Goal: Task Accomplishment & Management: Use online tool/utility

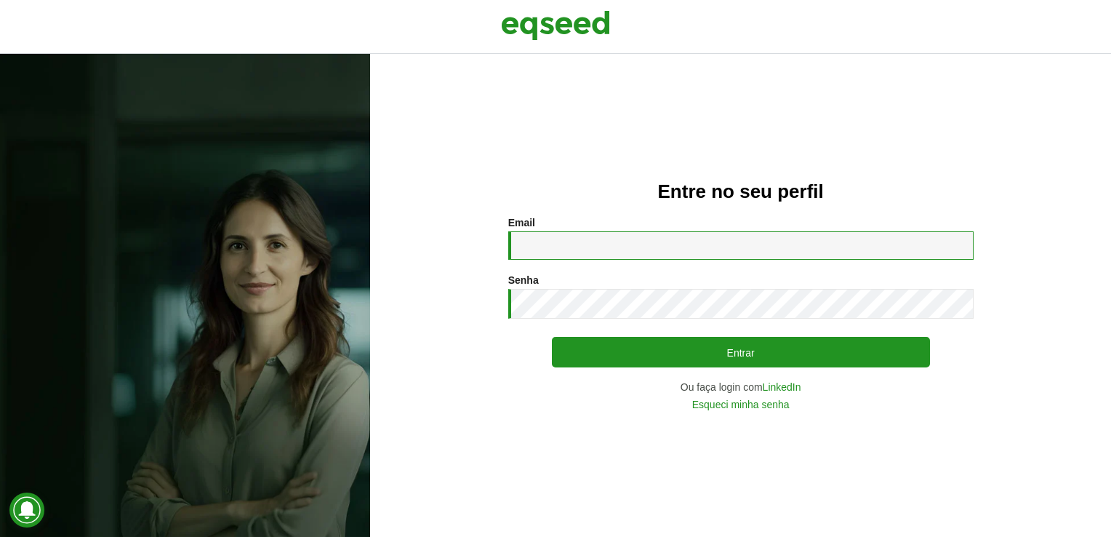
click at [659, 246] on input "Email *" at bounding box center [740, 245] width 465 height 28
type input "**********"
click at [707, 198] on h2 "Entre no seu perfil" at bounding box center [740, 191] width 683 height 21
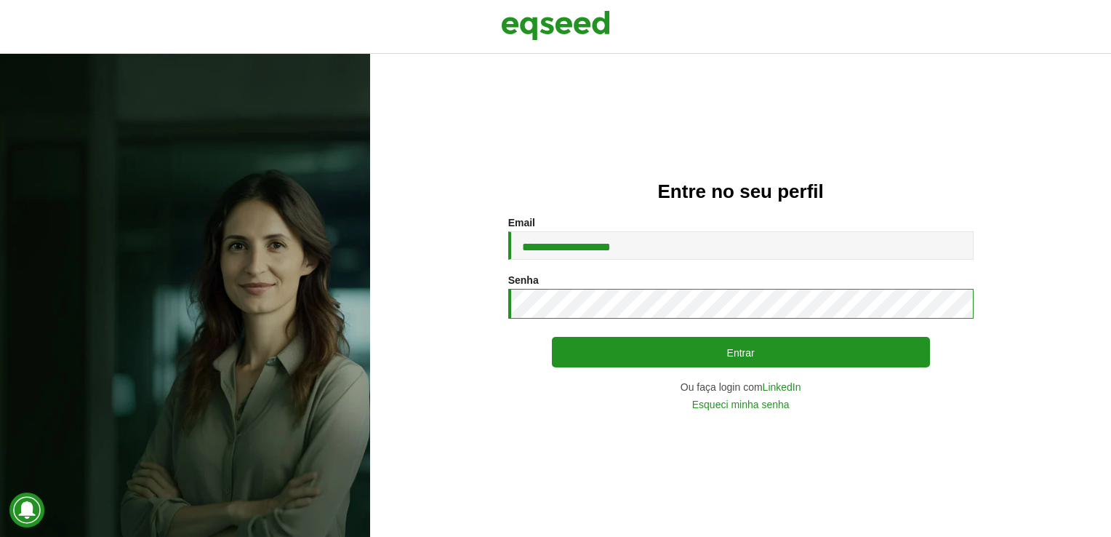
click at [363, 278] on div "**********" at bounding box center [555, 295] width 1111 height 483
click at [552, 337] on button "Entrar" at bounding box center [741, 352] width 378 height 31
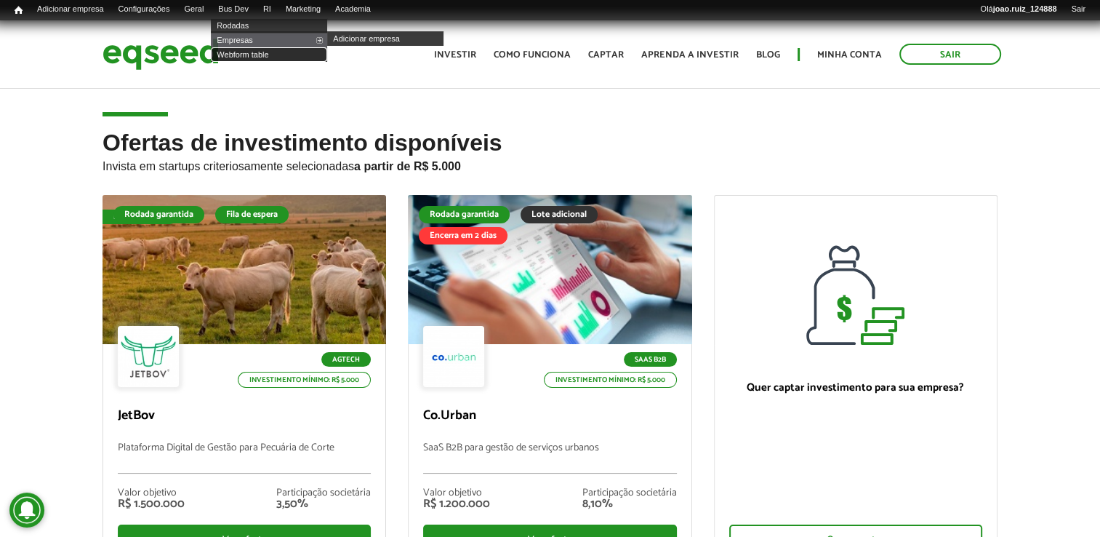
click at [250, 55] on link "Webform table" at bounding box center [269, 54] width 116 height 15
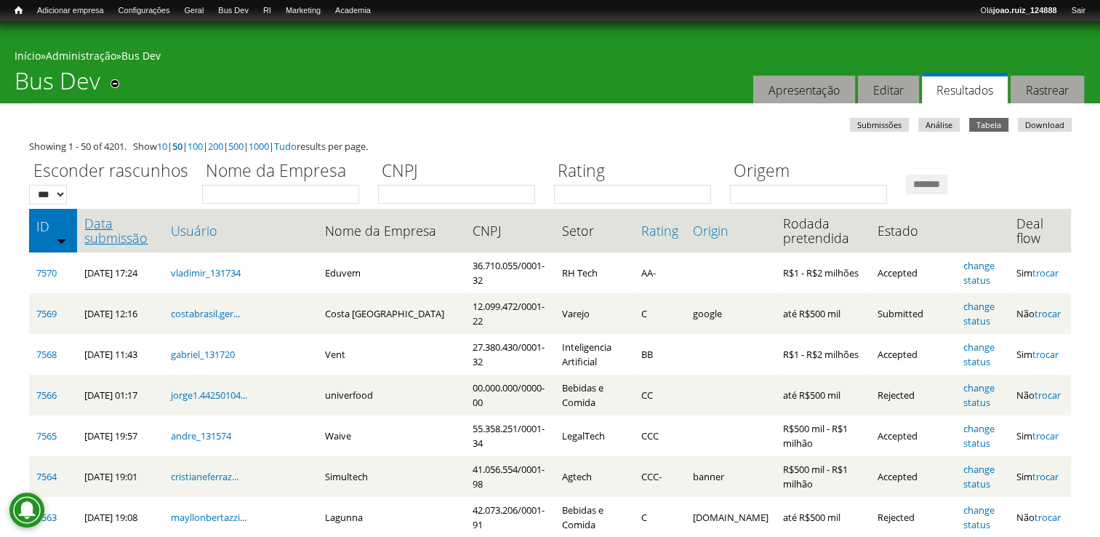
click at [96, 230] on link "Data submissão" at bounding box center [120, 230] width 72 height 29
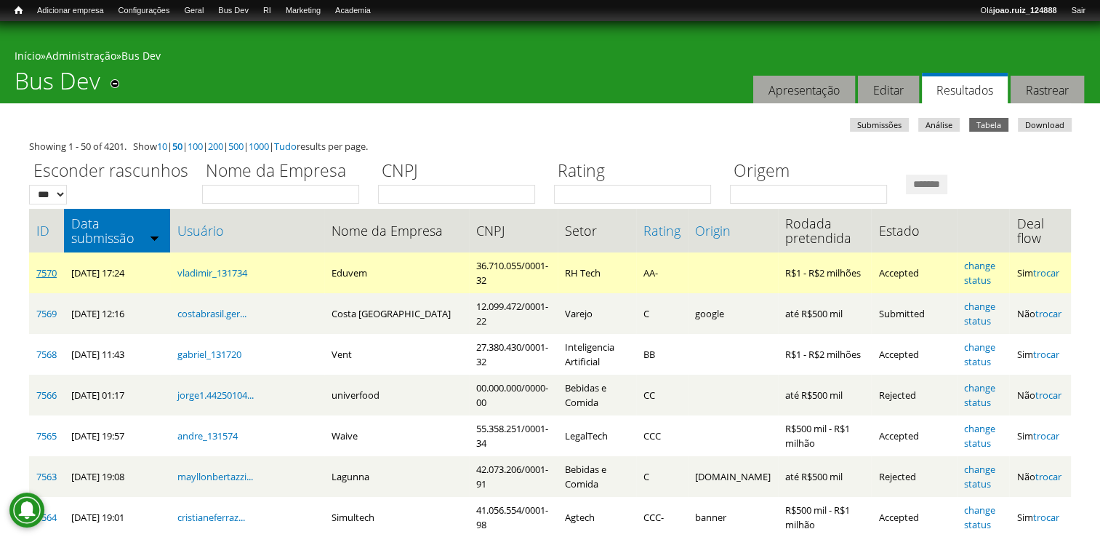
click at [47, 271] on link "7570" at bounding box center [46, 272] width 20 height 13
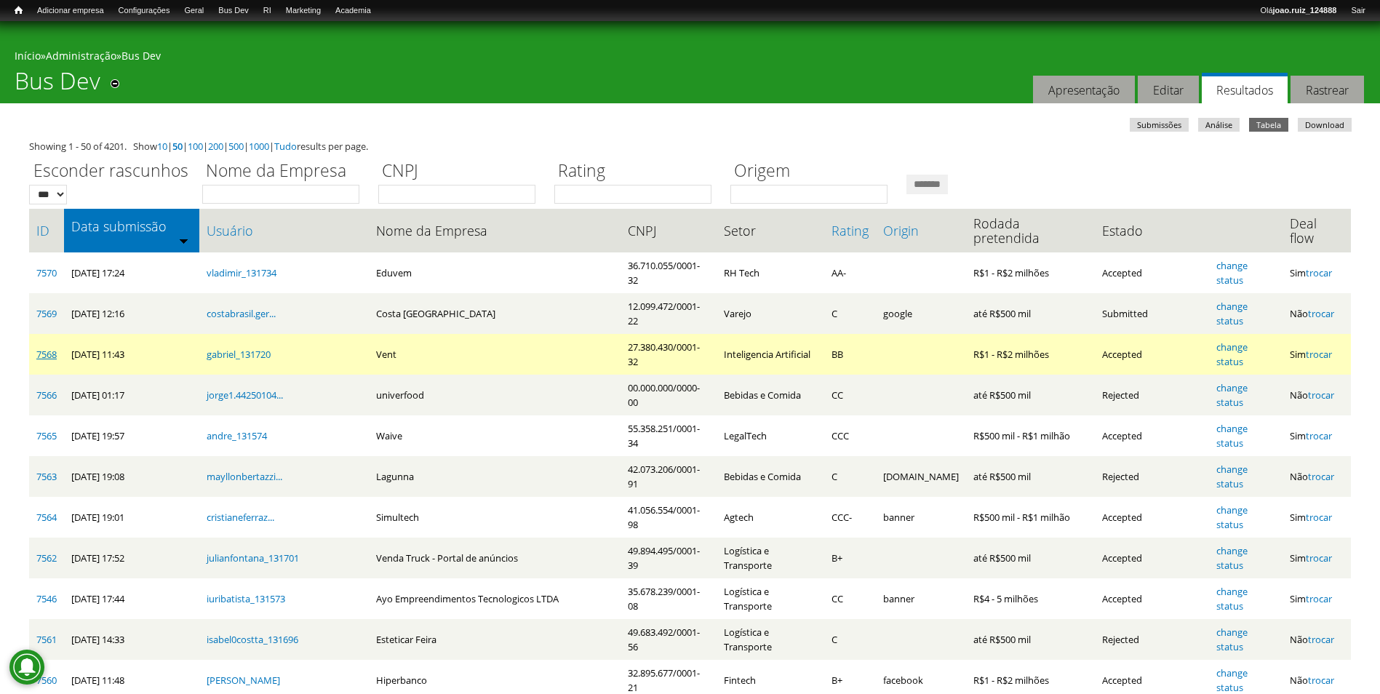
click at [55, 348] on link "7568" at bounding box center [46, 354] width 20 height 13
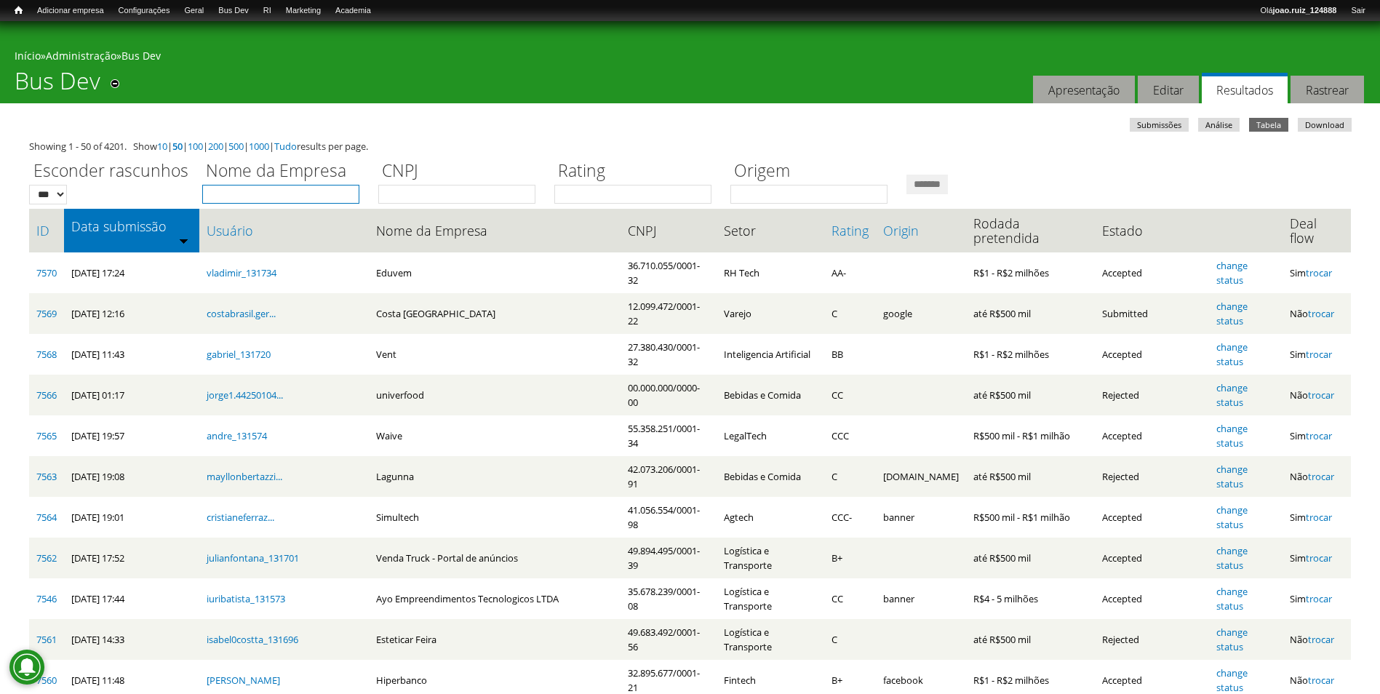
click at [255, 199] on input "Nome da Empresa" at bounding box center [280, 194] width 157 height 19
type input "*"
type input "****"
click at [906, 175] on input "*******" at bounding box center [926, 185] width 41 height 20
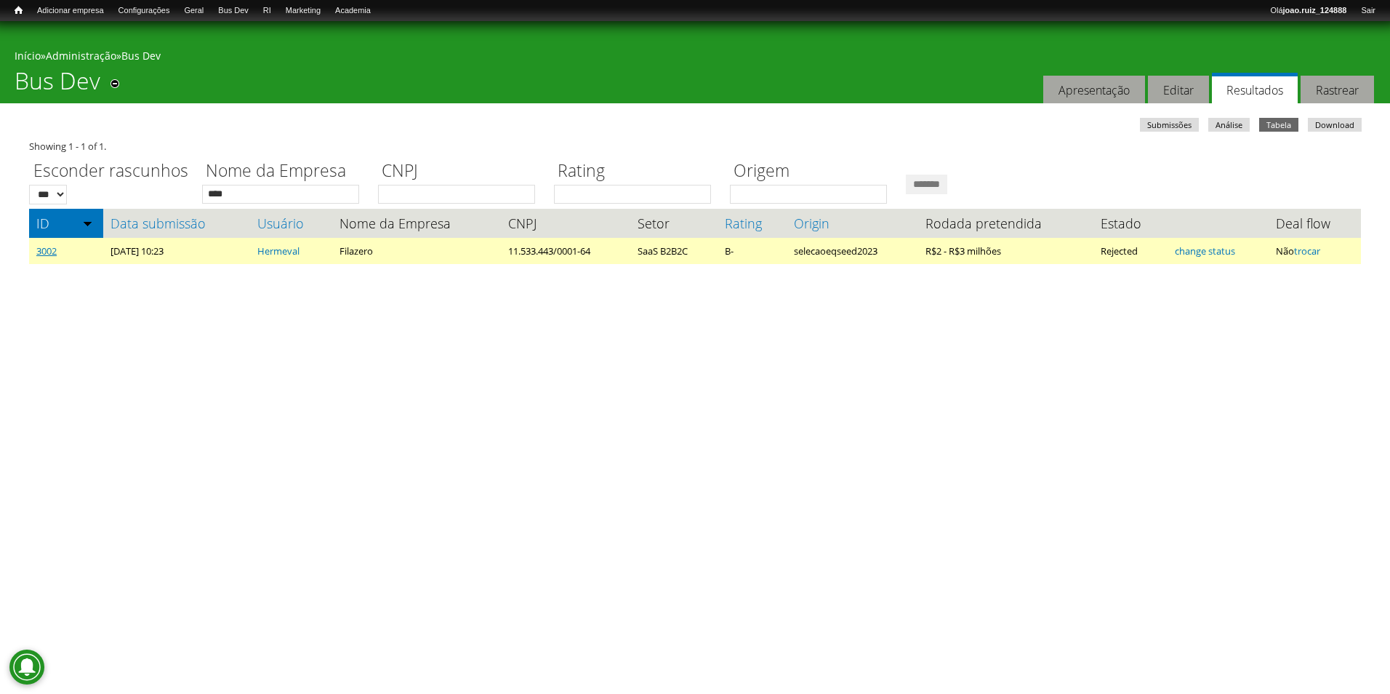
click at [41, 249] on link "3002" at bounding box center [46, 250] width 20 height 13
click at [55, 256] on link "3002" at bounding box center [46, 250] width 20 height 13
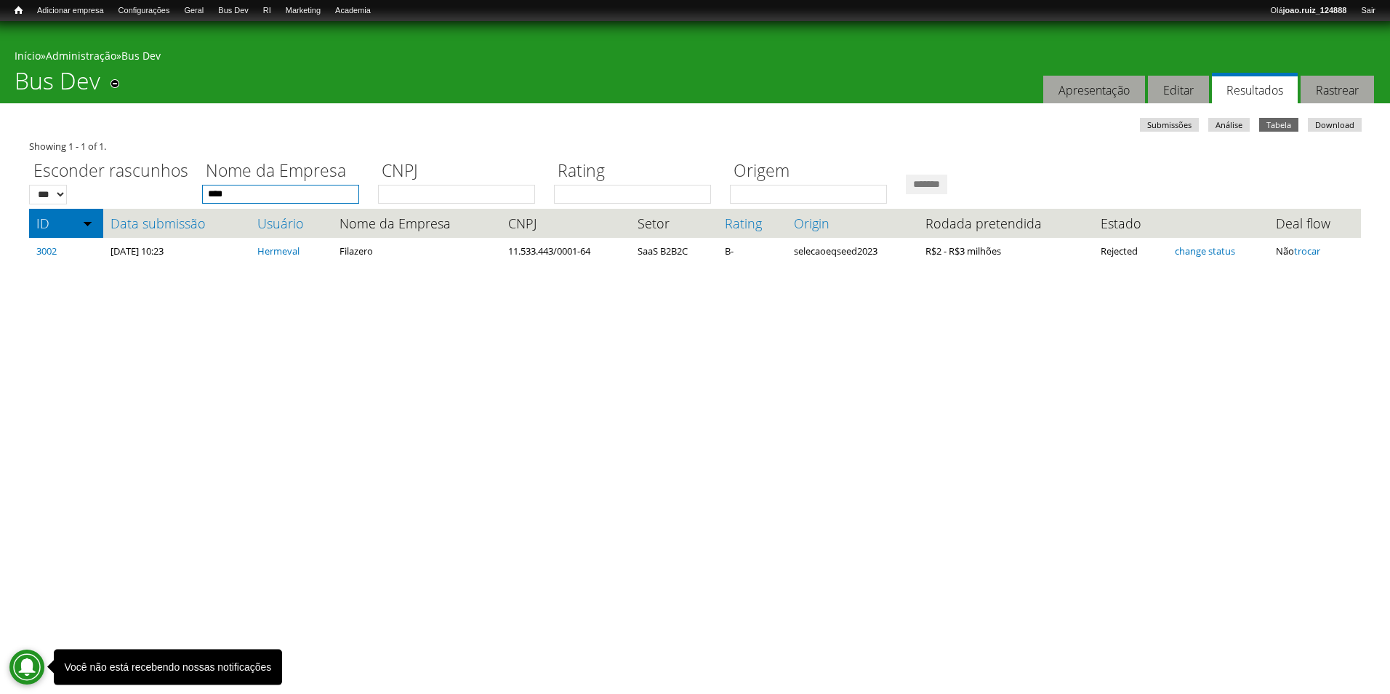
click at [226, 191] on input "****" at bounding box center [280, 194] width 157 height 19
type input "*"
click at [906, 175] on input "*******" at bounding box center [926, 185] width 41 height 20
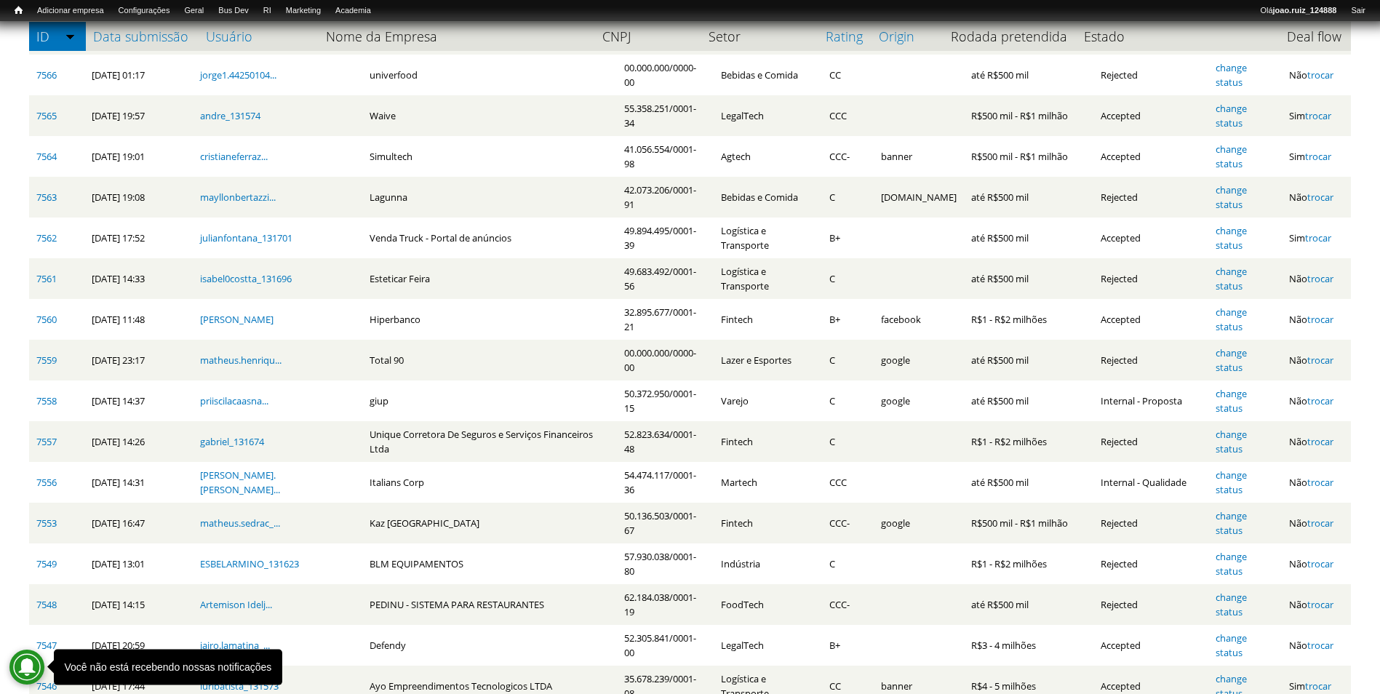
scroll to position [364, 0]
click at [137, 36] on link "Data submissão" at bounding box center [142, 36] width 98 height 15
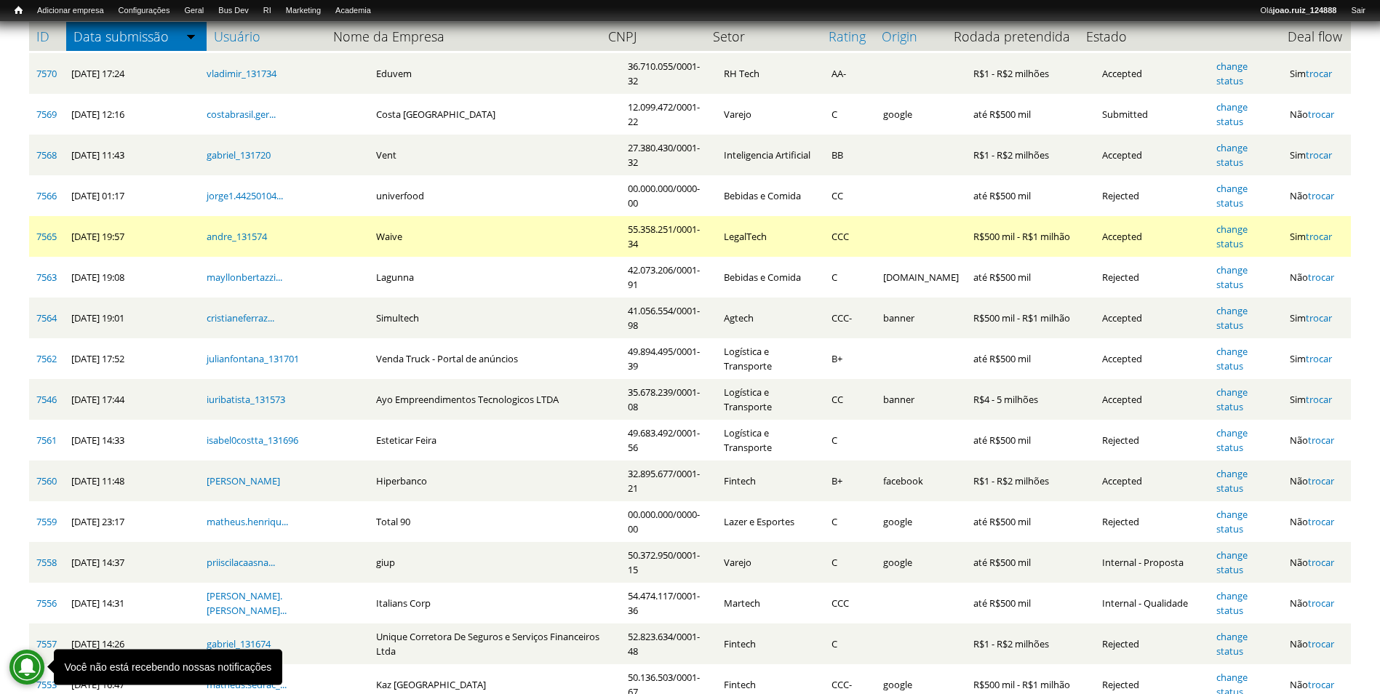
scroll to position [204, 0]
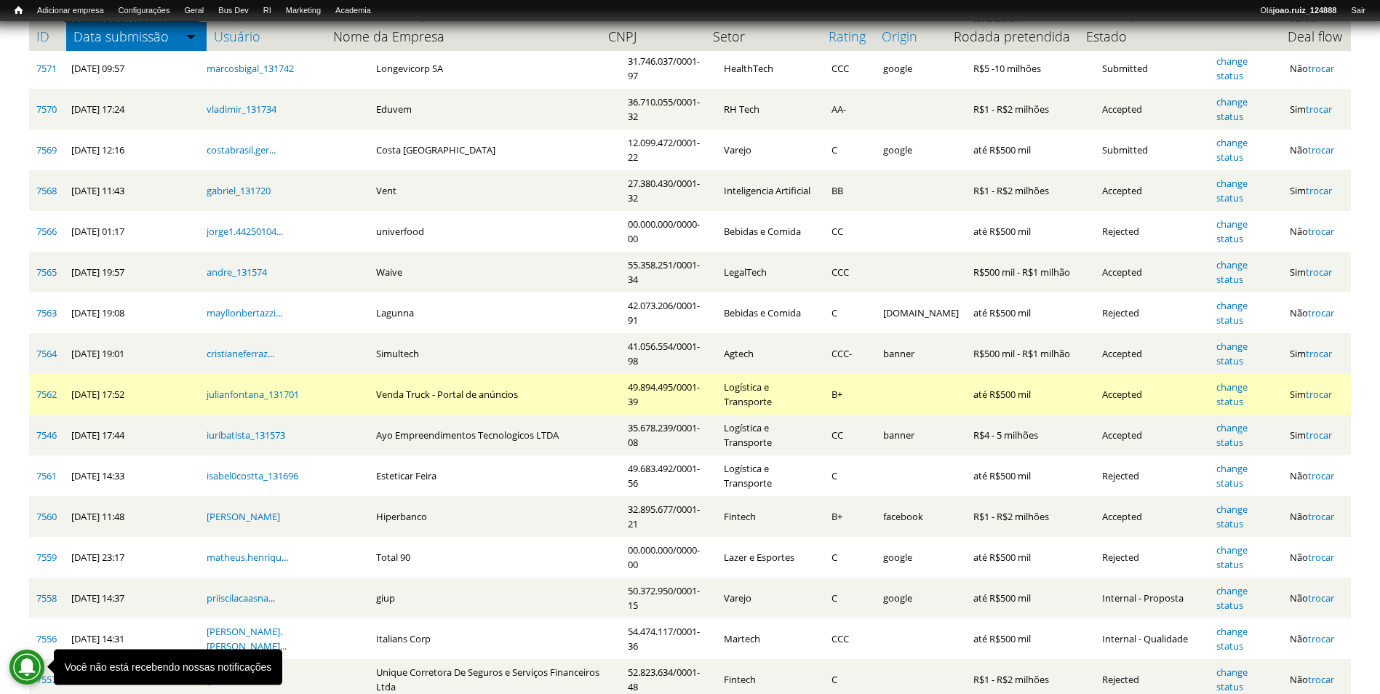
drag, startPoint x: 477, startPoint y: 258, endPoint x: 328, endPoint y: 257, distance: 149.1
click at [369, 374] on td "Venda Truck - Portal de anúncios" at bounding box center [495, 394] width 252 height 41
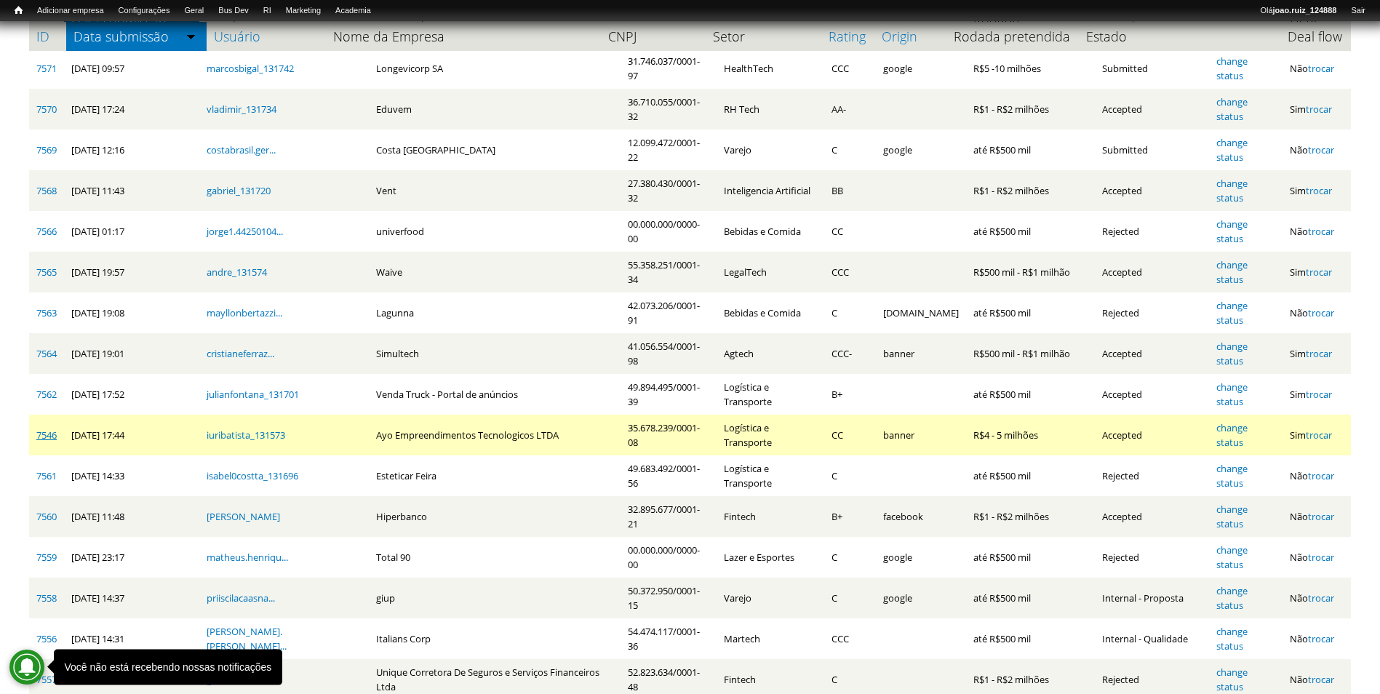
click at [45, 428] on link "7546" at bounding box center [46, 434] width 20 height 13
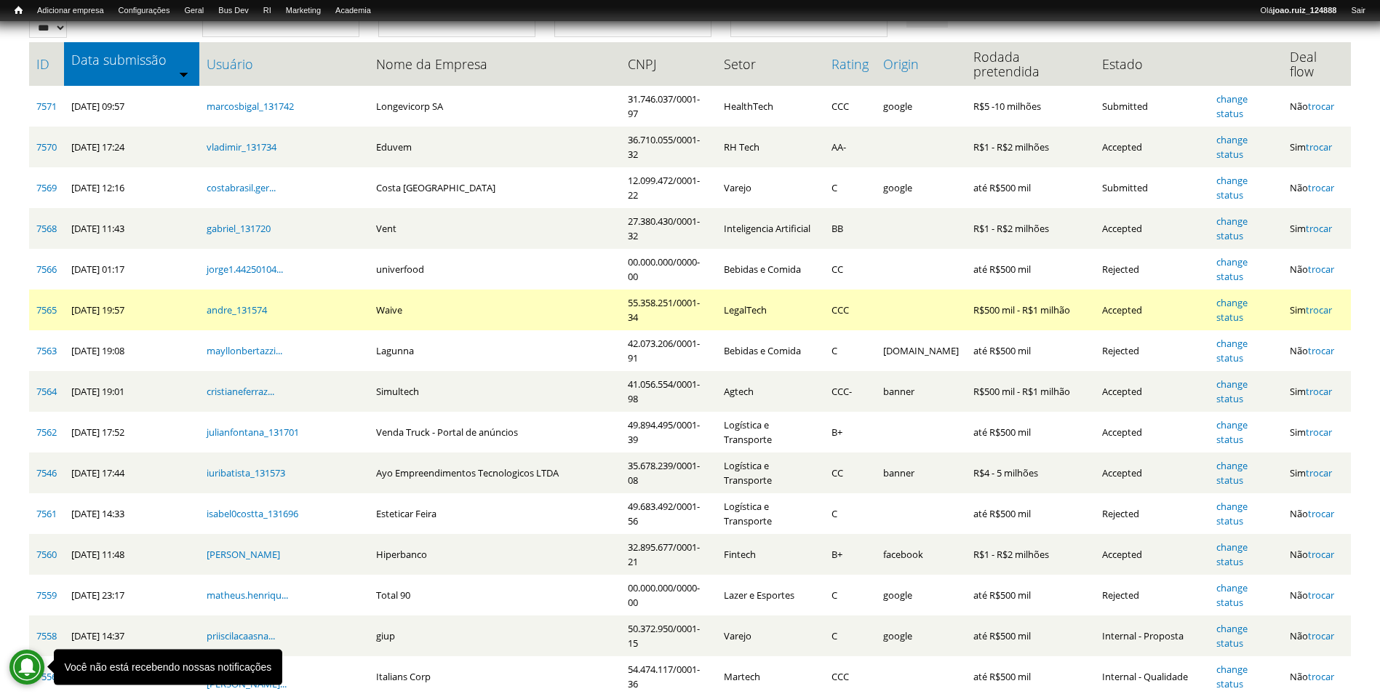
scroll to position [132, 0]
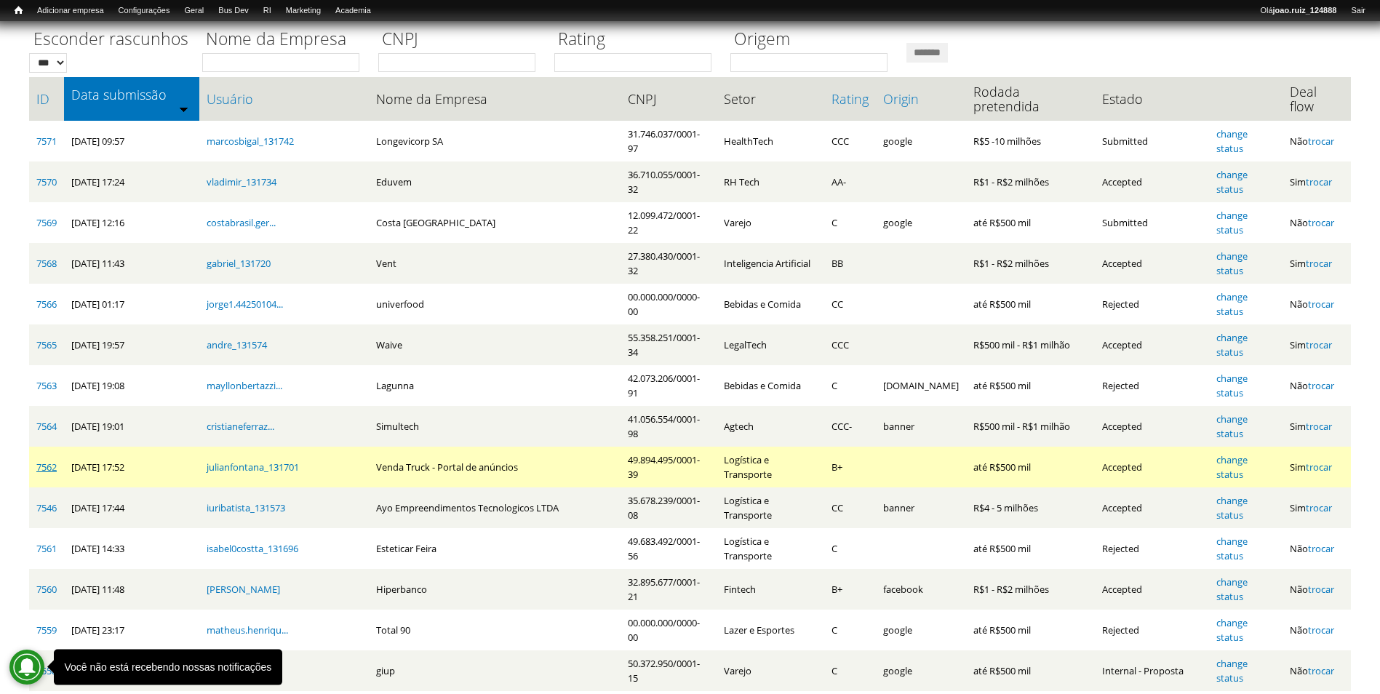
click at [49, 460] on link "7562" at bounding box center [46, 466] width 20 height 13
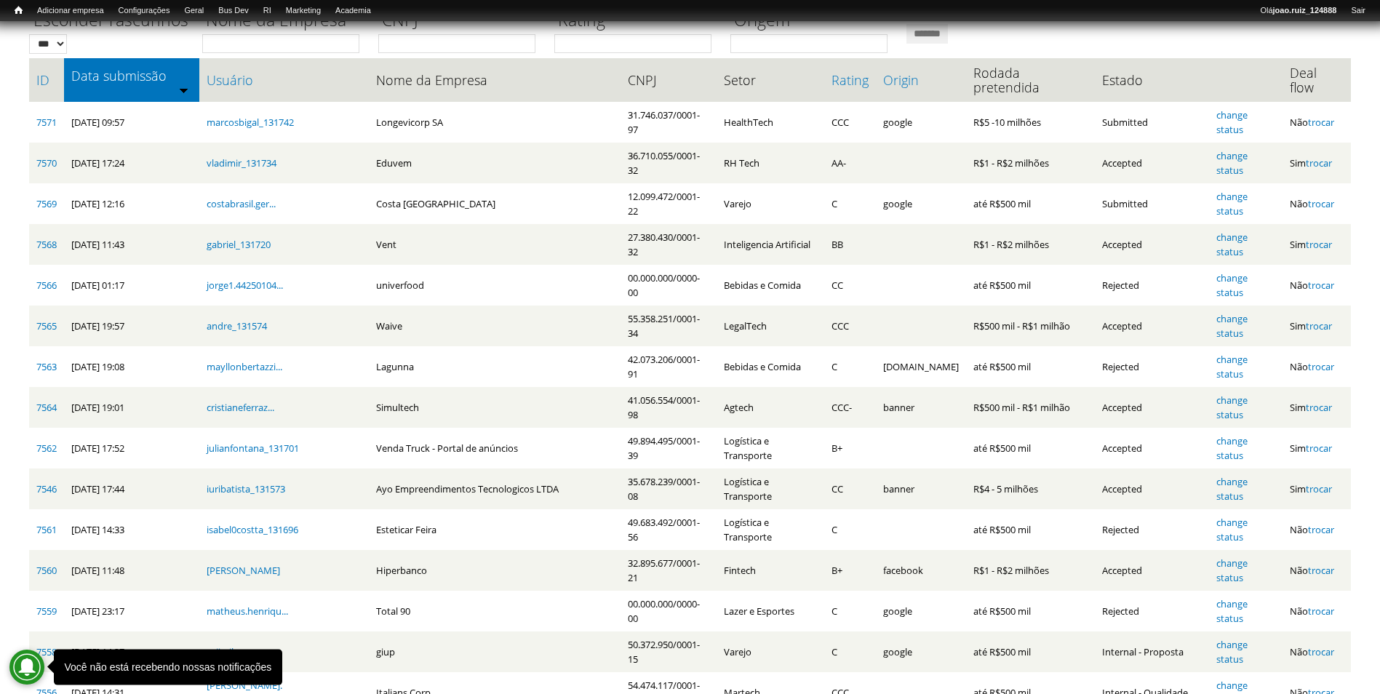
scroll to position [204, 0]
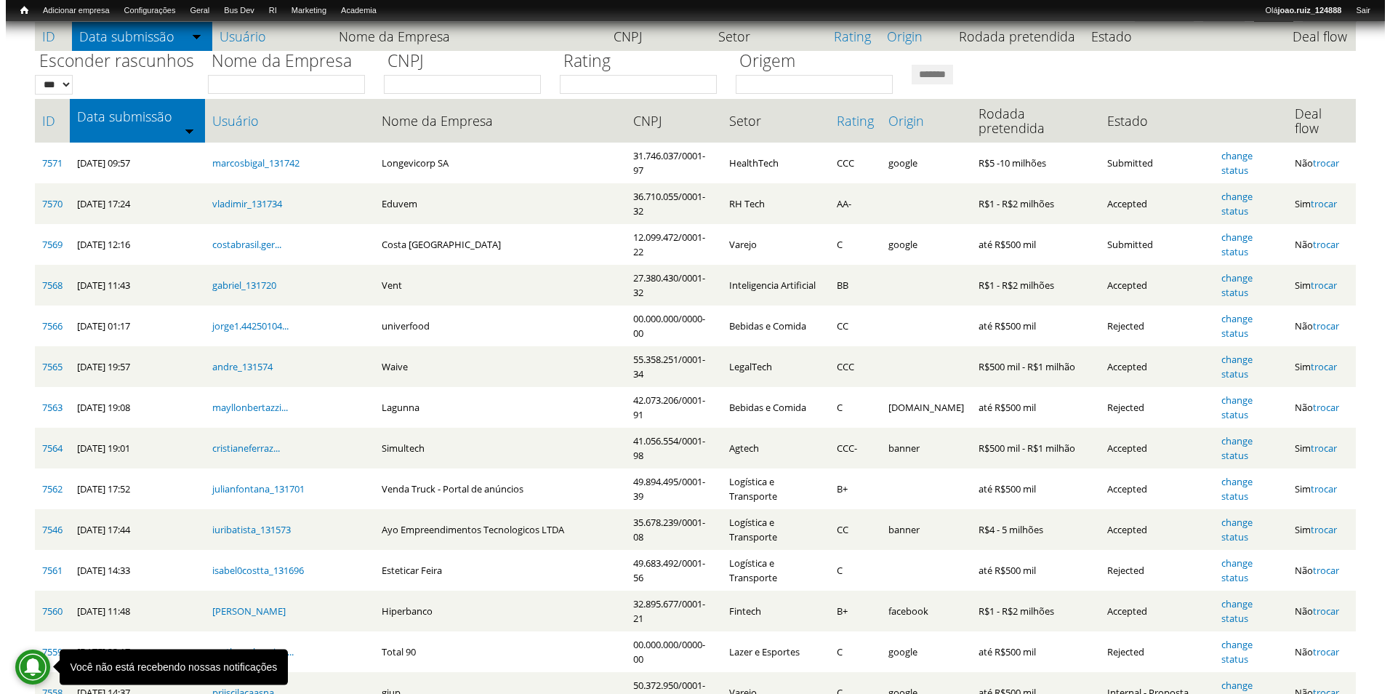
scroll to position [0, 0]
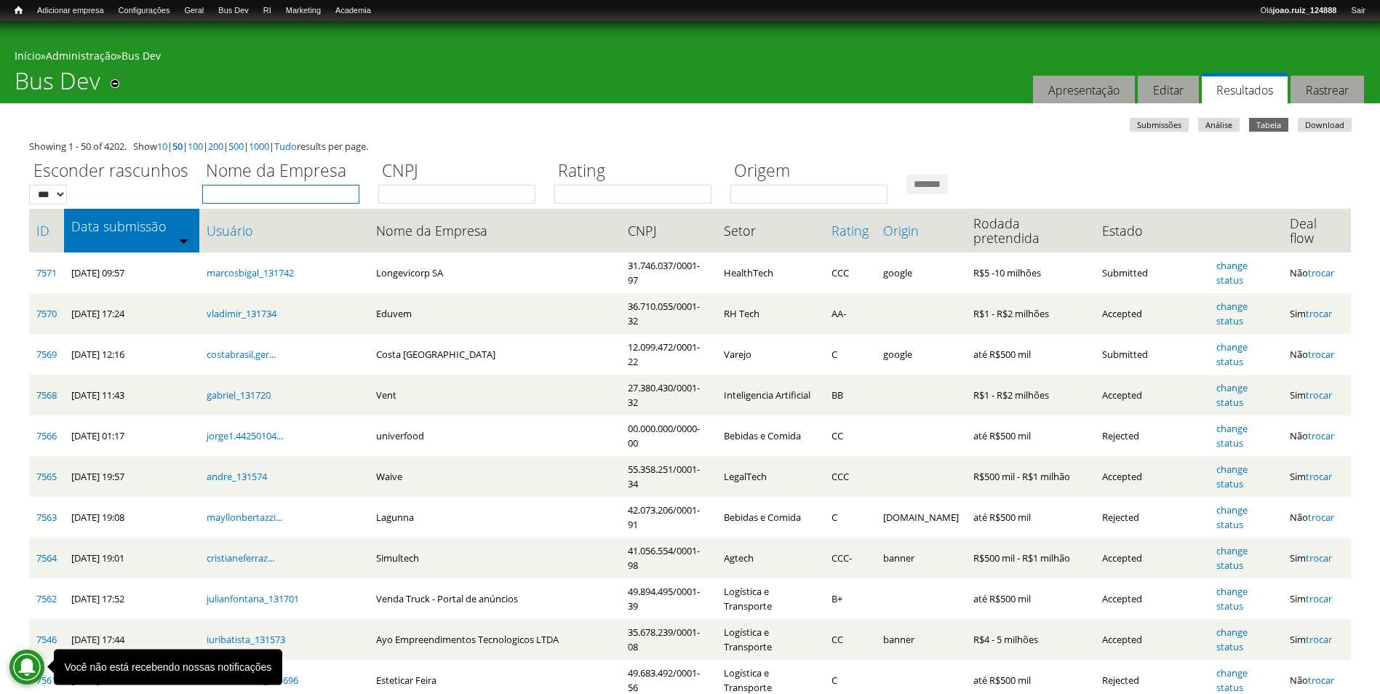
click at [266, 198] on input "Nome da Empresa" at bounding box center [280, 194] width 157 height 19
type input "*******"
click at [906, 175] on input "*******" at bounding box center [926, 185] width 41 height 20
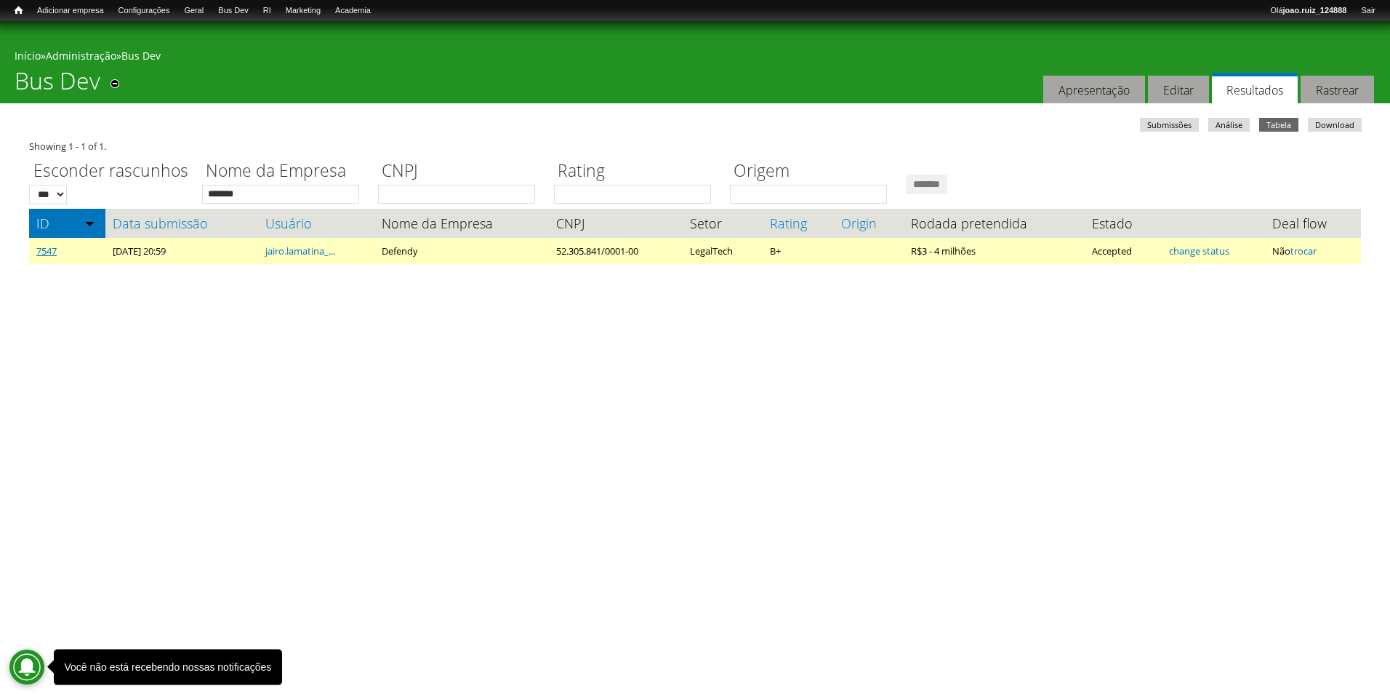
click at [47, 257] on link "7547" at bounding box center [46, 250] width 20 height 13
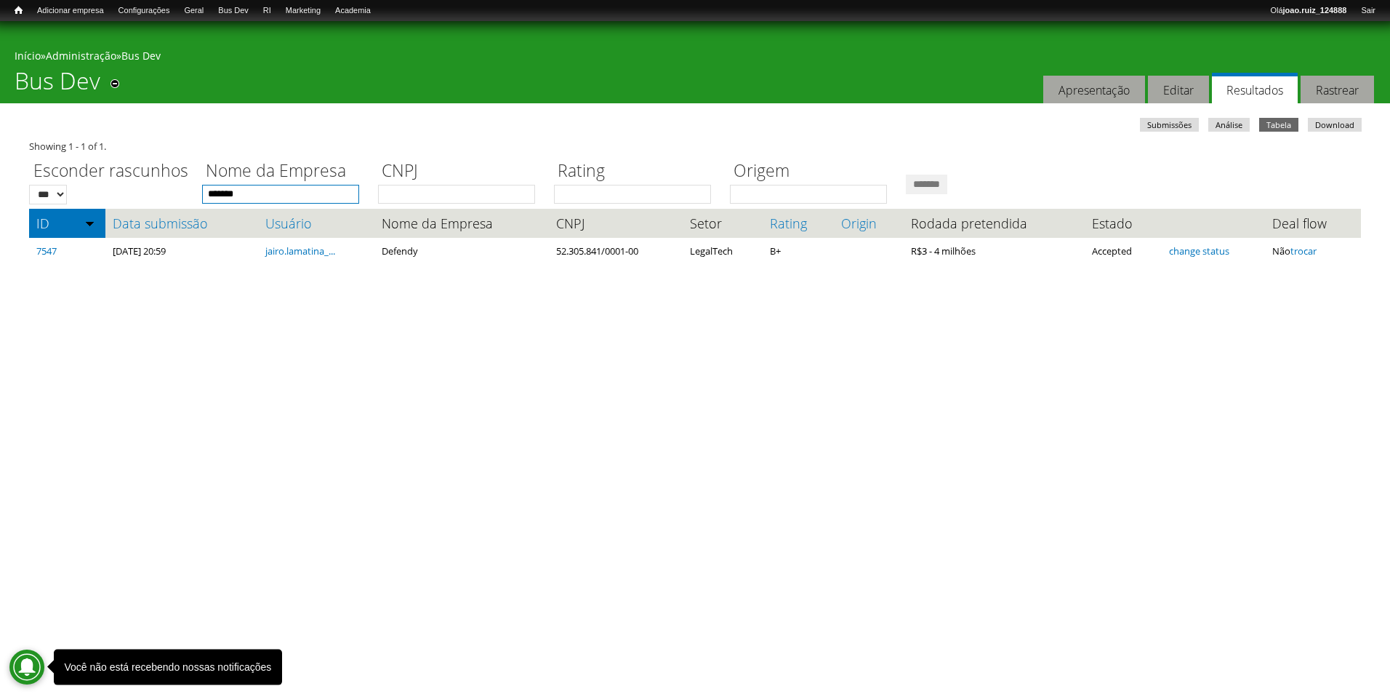
drag, startPoint x: 257, startPoint y: 191, endPoint x: 183, endPoint y: 193, distance: 74.2
click at [183, 193] on div "Esconder rascunhos *** *** Nome da Empresa ******* CNPJ Rating Origem *******" at bounding box center [695, 178] width 1332 height 50
type input "***"
click at [906, 175] on input "*******" at bounding box center [926, 185] width 41 height 20
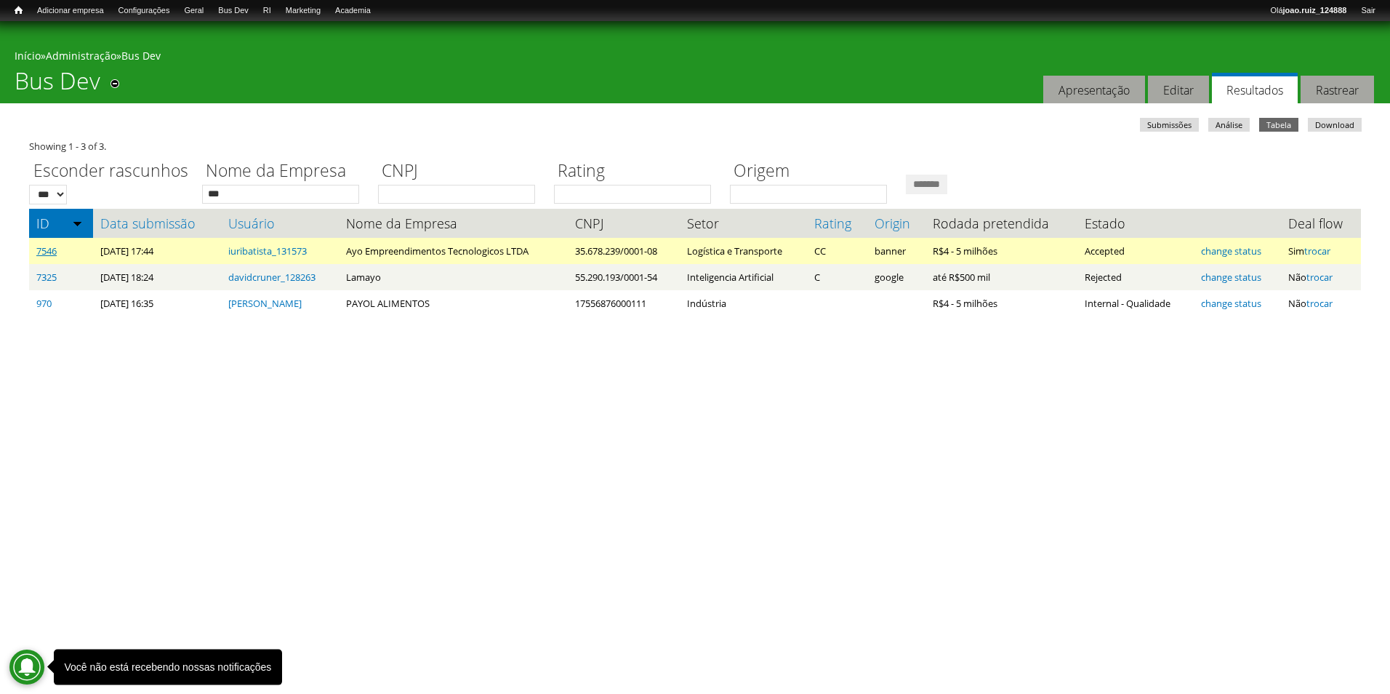
click at [40, 248] on link "7546" at bounding box center [46, 250] width 20 height 13
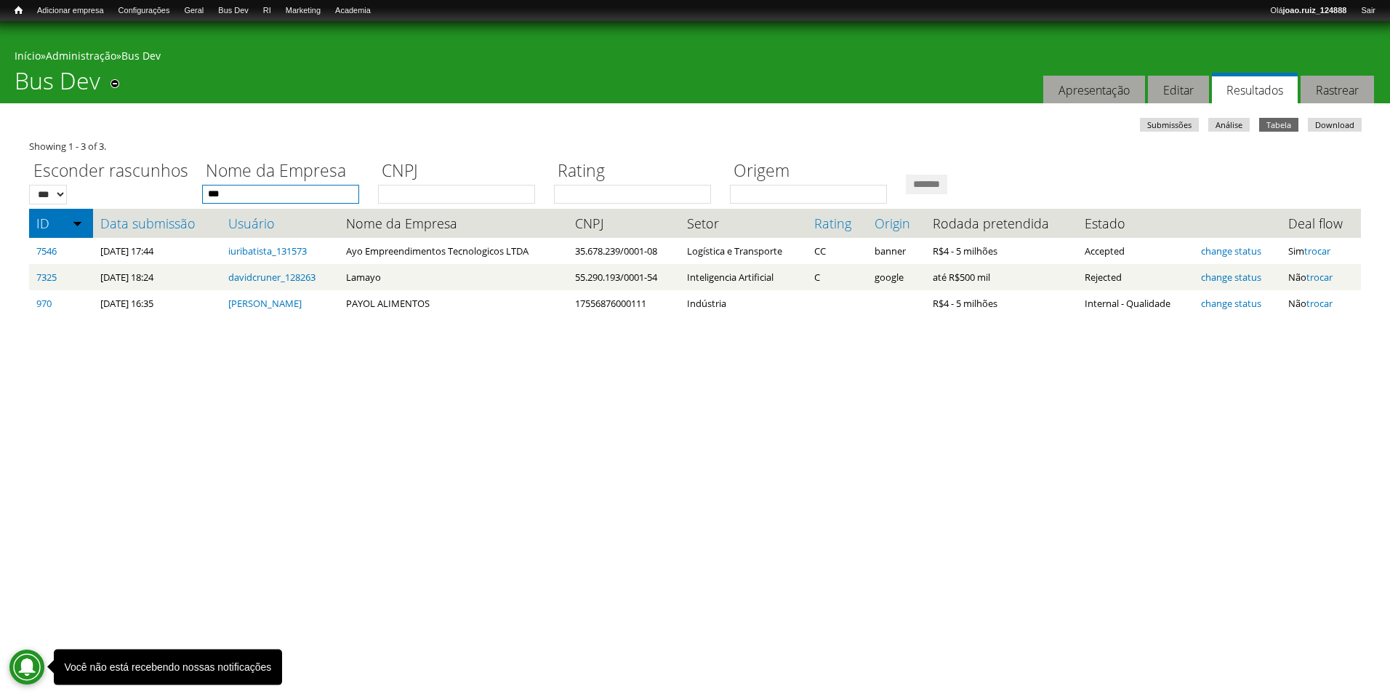
drag, startPoint x: 291, startPoint y: 196, endPoint x: 96, endPoint y: 196, distance: 194.9
click at [97, 193] on div "Esconder rascunhos *** *** Nome da Empresa *** CNPJ Rating Origem *******" at bounding box center [695, 178] width 1332 height 50
type input "**********"
click at [906, 175] on input "*******" at bounding box center [926, 185] width 41 height 20
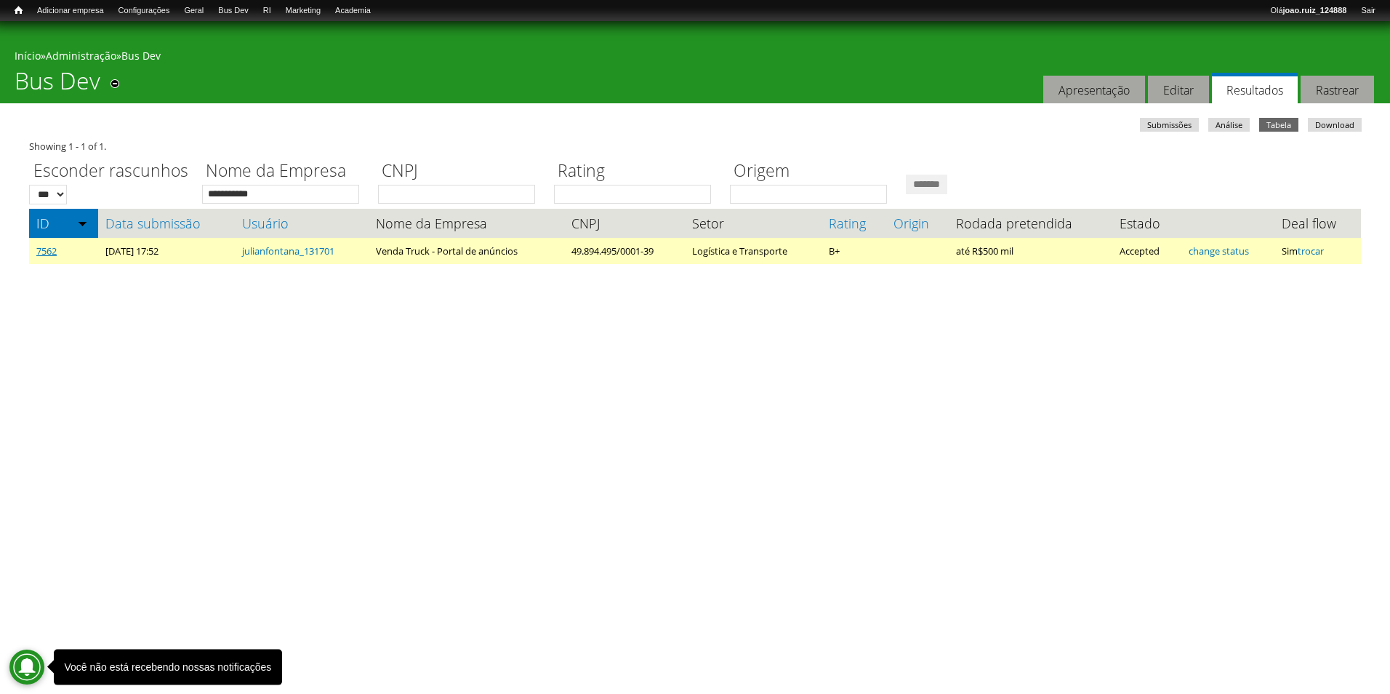
click at [49, 251] on link "7562" at bounding box center [46, 250] width 20 height 13
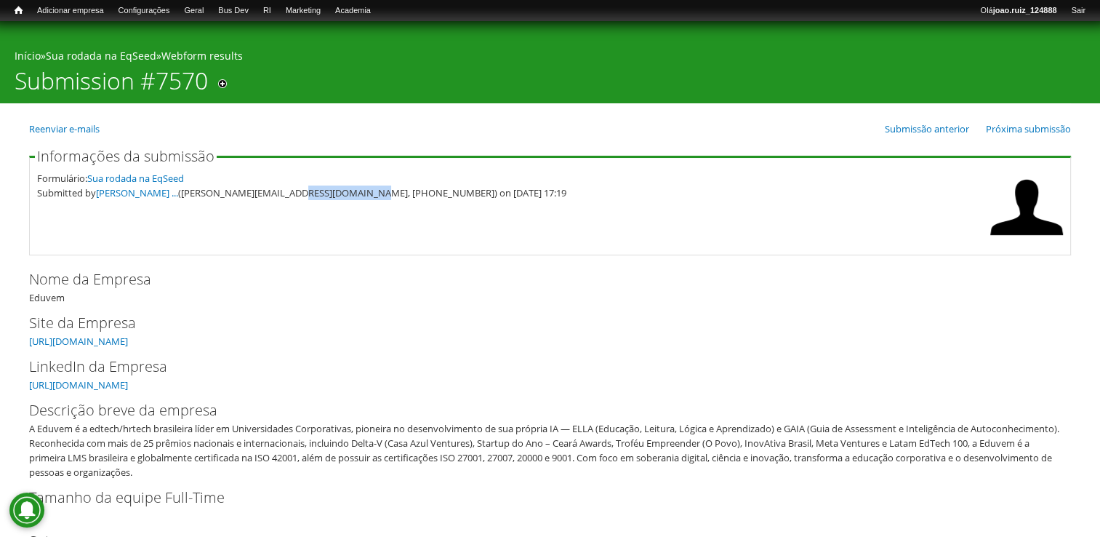
drag, startPoint x: 292, startPoint y: 196, endPoint x: 361, endPoint y: 223, distance: 74.1
click at [361, 223] on fieldset "Informações da submissão Formulário: Sua rodada na EqSeed Submitted by [PERSON_…" at bounding box center [550, 202] width 1042 height 106
copy div "85) [PHONE_NUMBER]"
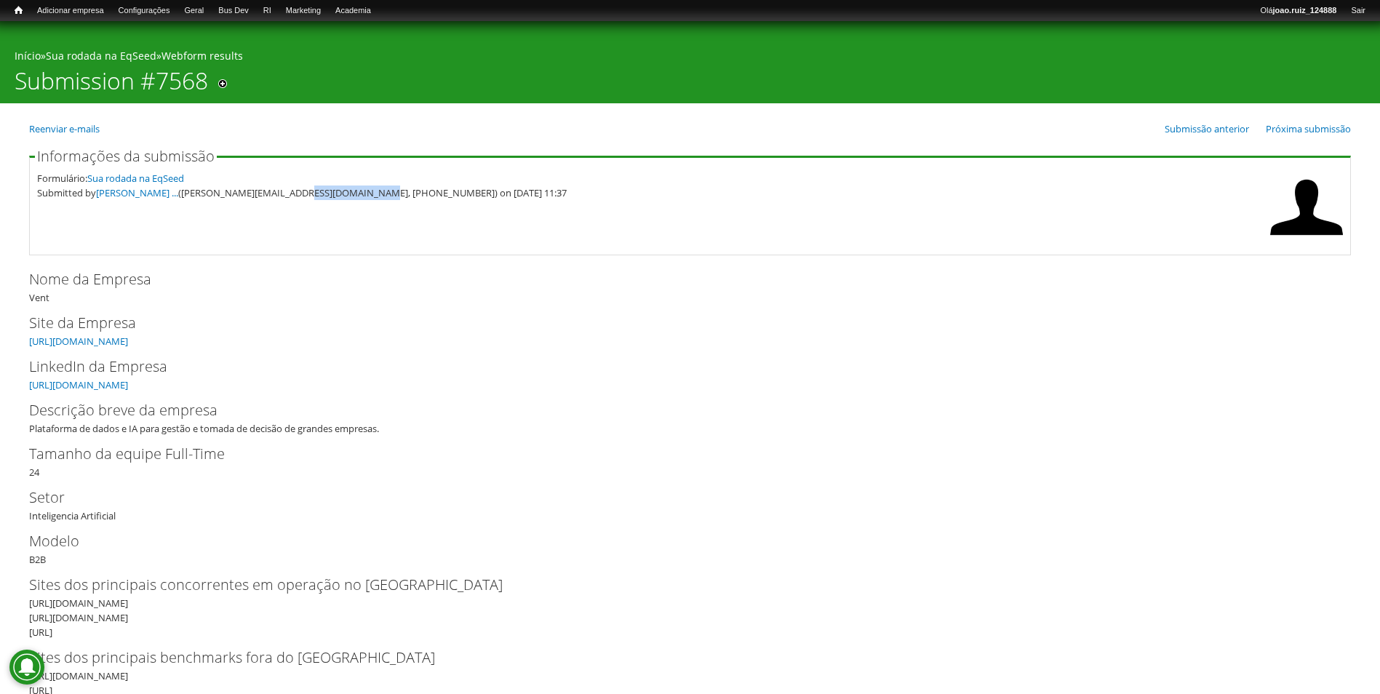
drag, startPoint x: 272, startPoint y: 196, endPoint x: 341, endPoint y: 219, distance: 72.7
click at [341, 219] on fieldset "Informações da submissão Formulário: Sua rodada na EqSeed Submitted by [PERSON_…" at bounding box center [689, 202] width 1321 height 106
copy div "51) [PHONE_NUMBER]"
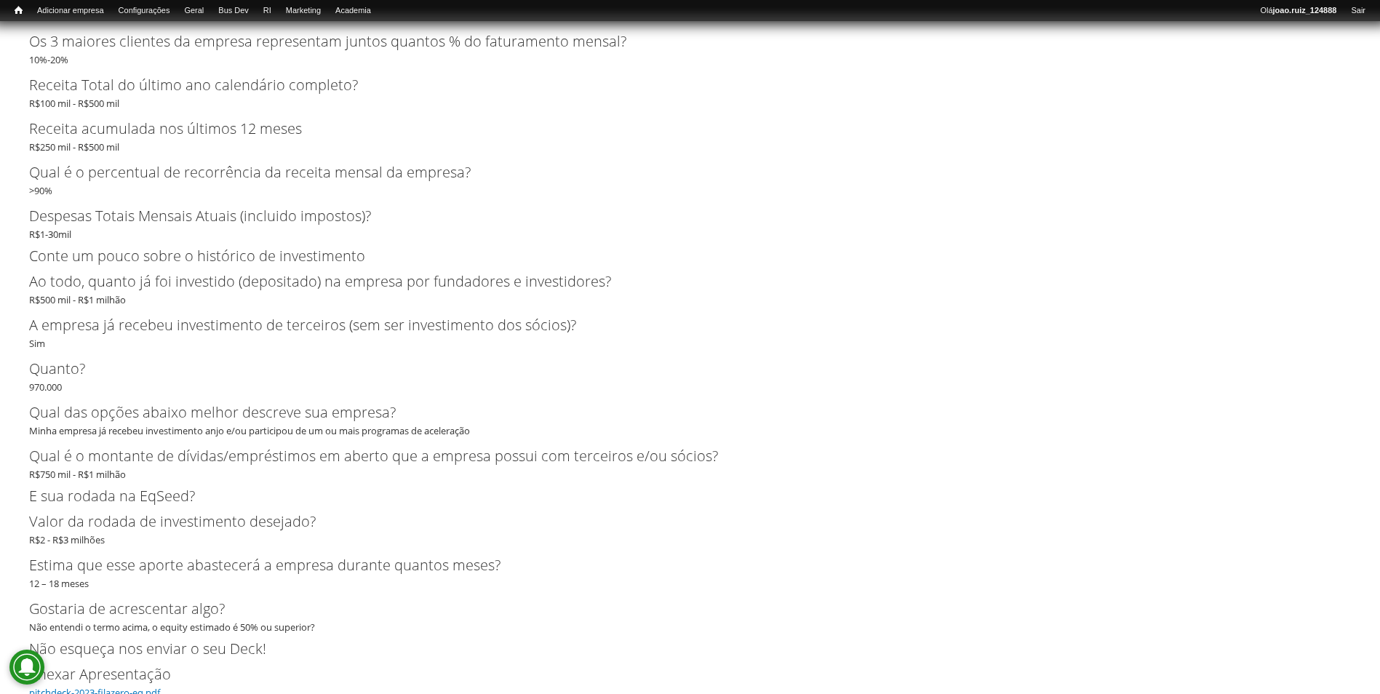
scroll to position [2894, 0]
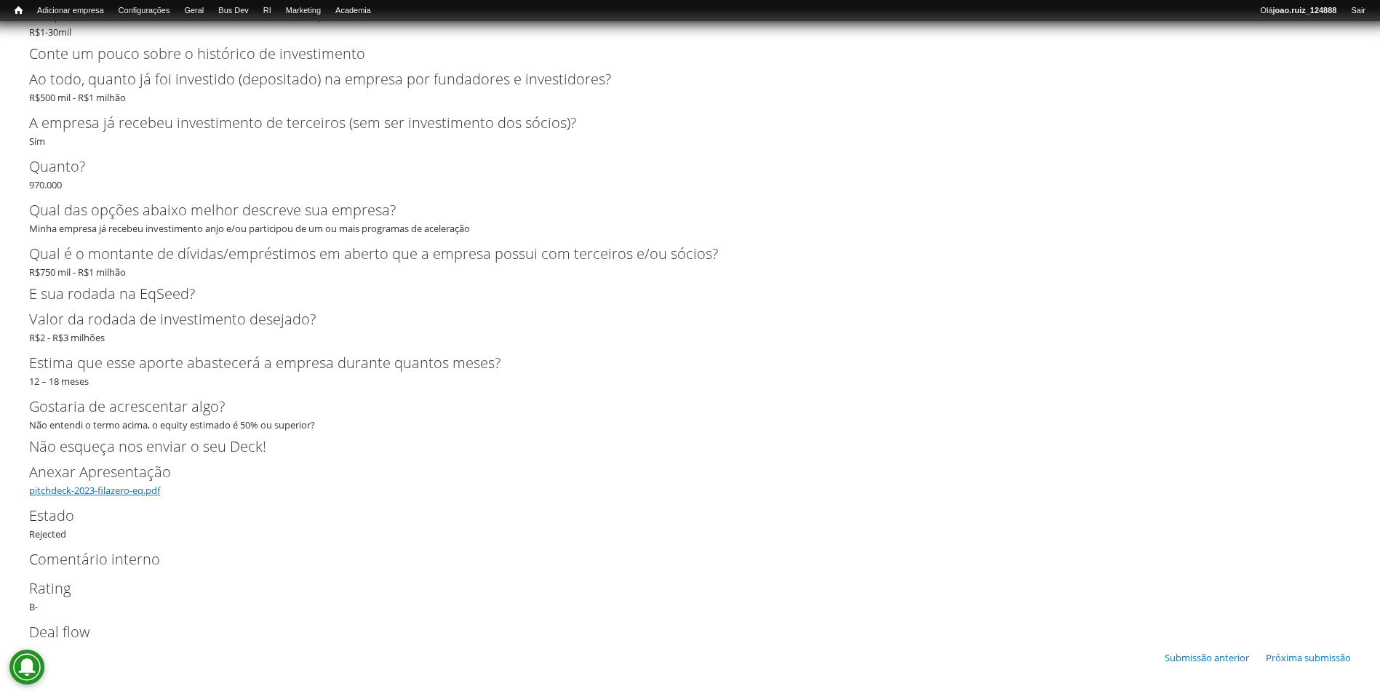
click at [100, 490] on link "pitchdeck-2023-filazero-eq.pdf" at bounding box center [94, 490] width 131 height 13
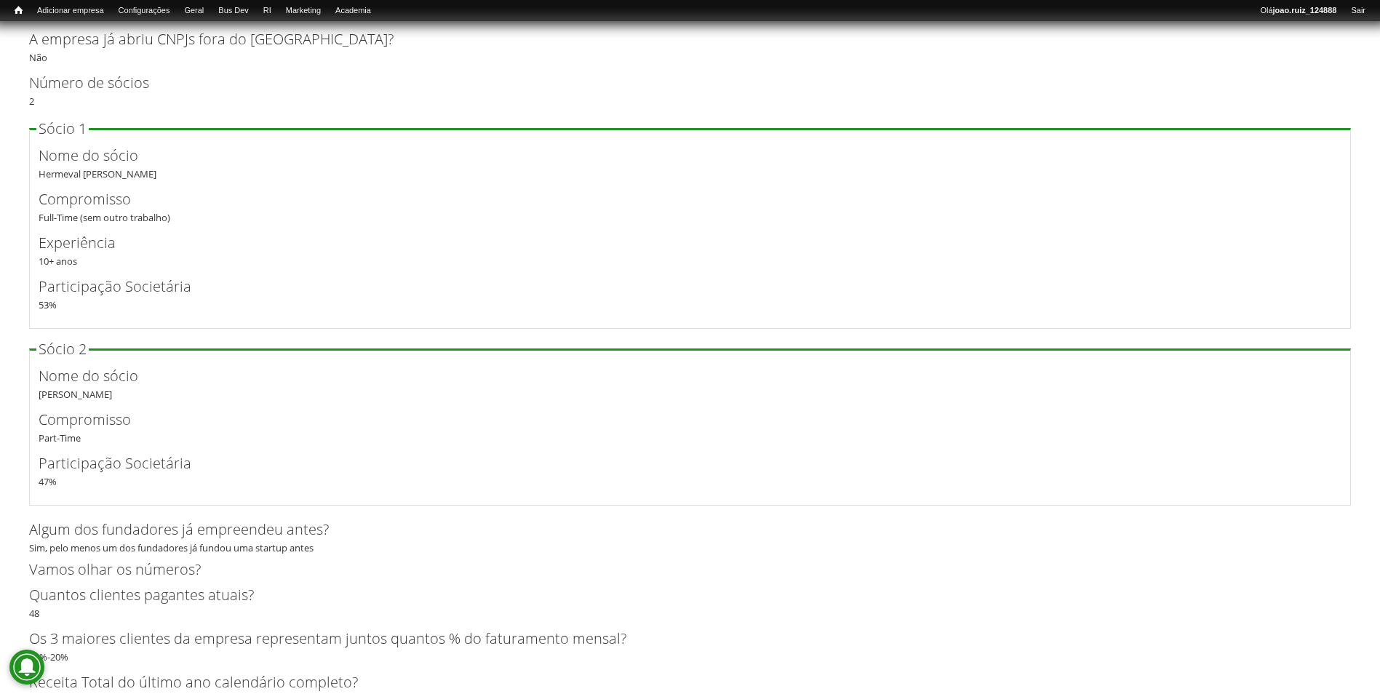
scroll to position [2094, 0]
drag, startPoint x: 59, startPoint y: 484, endPoint x: 13, endPoint y: 385, distance: 108.3
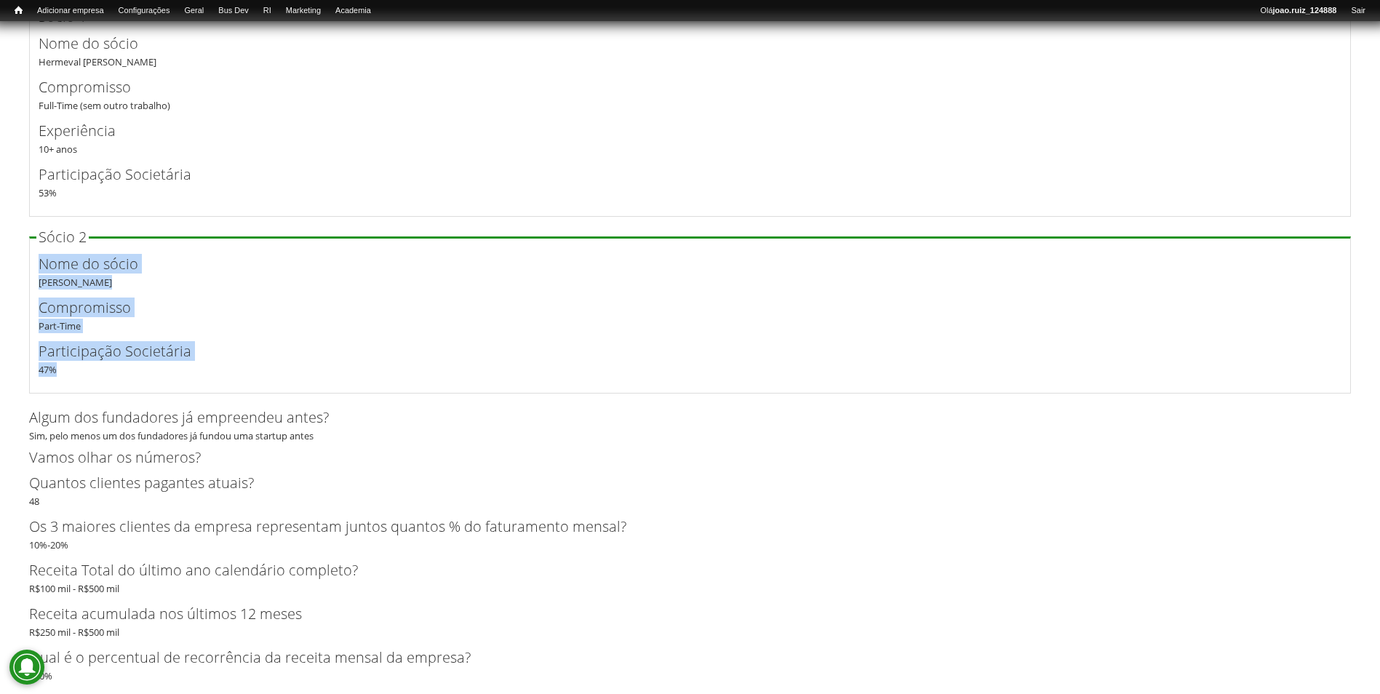
scroll to position [2385, 0]
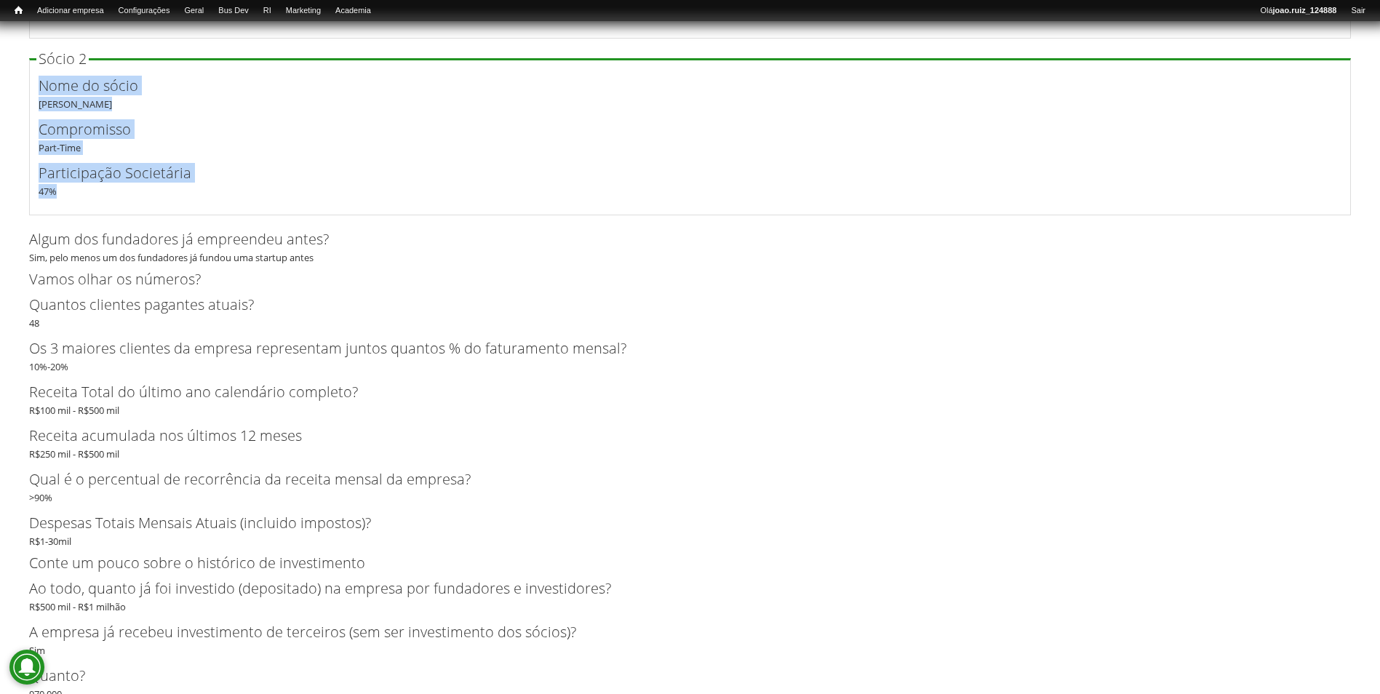
click at [50, 195] on div "Participação Societária 47 %" at bounding box center [690, 180] width 1302 height 36
drag, startPoint x: 39, startPoint y: 100, endPoint x: 89, endPoint y: 186, distance: 99.0
click at [89, 186] on div "Nome do sócio Anderson Freire dos Santos Compromisso Part-Time Participação Soc…" at bounding box center [690, 137] width 1302 height 124
drag, startPoint x: 89, startPoint y: 186, endPoint x: 116, endPoint y: 279, distance: 97.1
click at [116, 279] on h2 "Vamos olhar os números?" at bounding box center [689, 279] width 1321 height 15
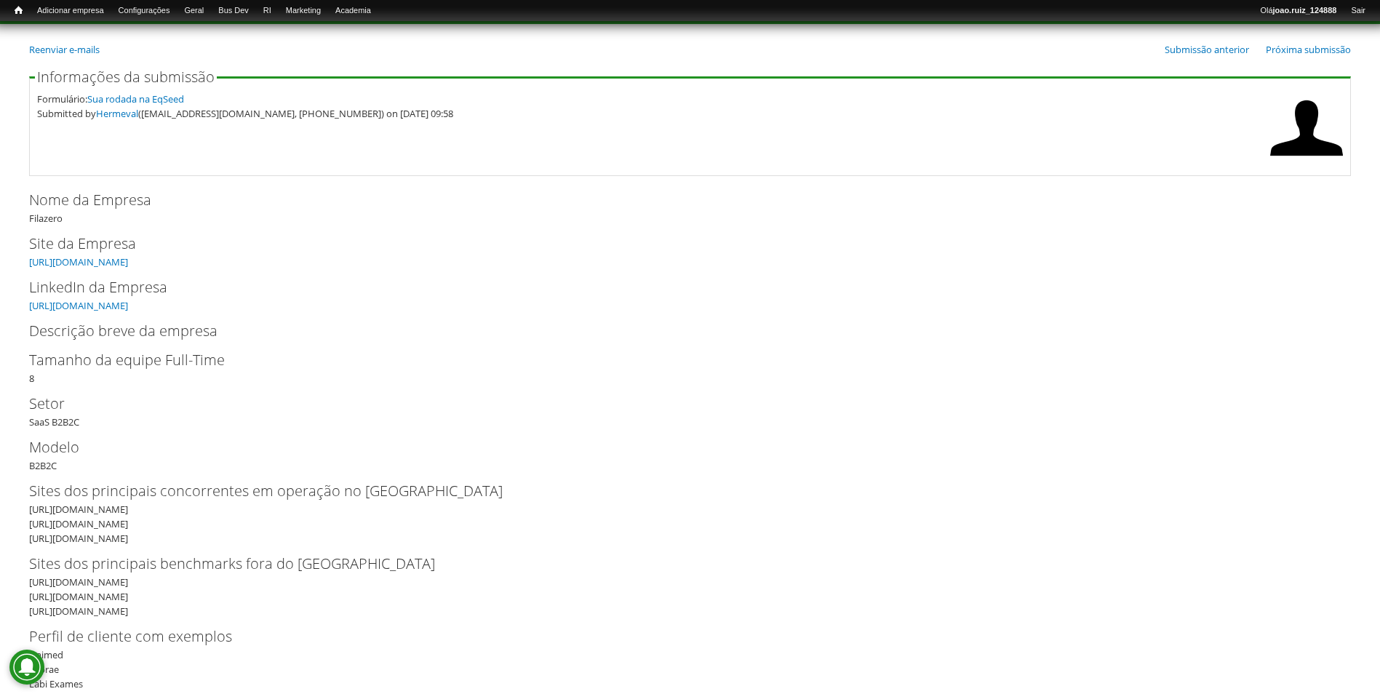
scroll to position [0, 0]
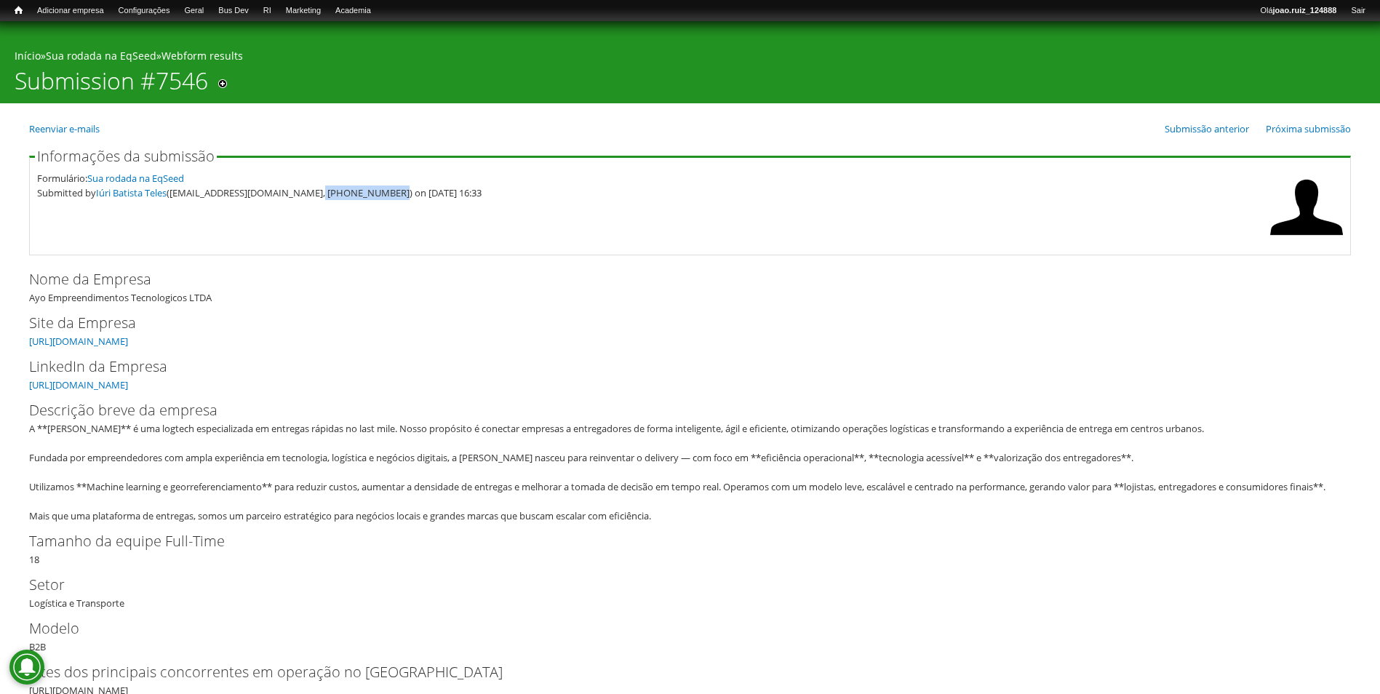
drag, startPoint x: 302, startPoint y: 195, endPoint x: 372, endPoint y: 222, distance: 75.5
click at [372, 222] on fieldset "Informações da submissão Formulário: Sua rodada na EqSeed Submitted by [PERSON_…" at bounding box center [689, 202] width 1321 height 106
copy div "79) [PHONE_NUMBER]"
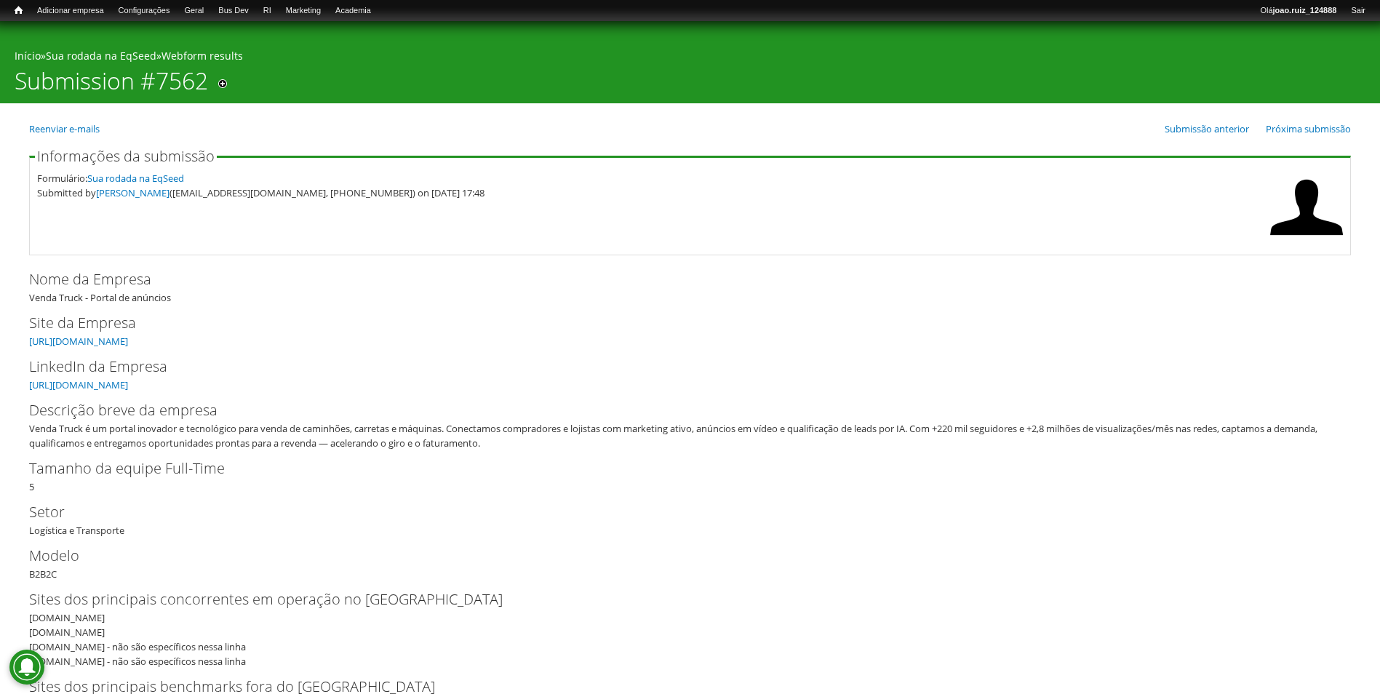
scroll to position [73, 0]
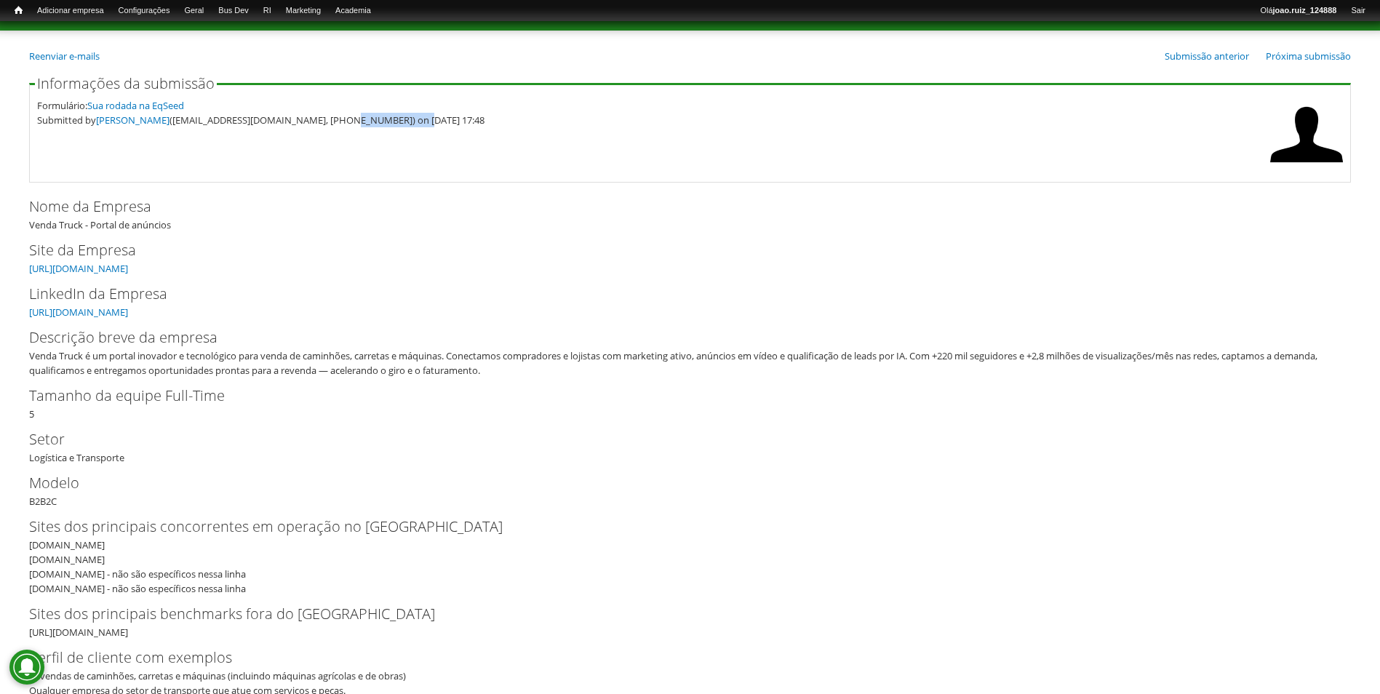
drag, startPoint x: 353, startPoint y: 121, endPoint x: 420, endPoint y: 141, distance: 69.9
click at [420, 141] on fieldset "Informações da submissão Formulário: Sua rodada na EqSeed Submitted by Julian C…" at bounding box center [689, 129] width 1321 height 106
copy div "41) 9 9678-9621"
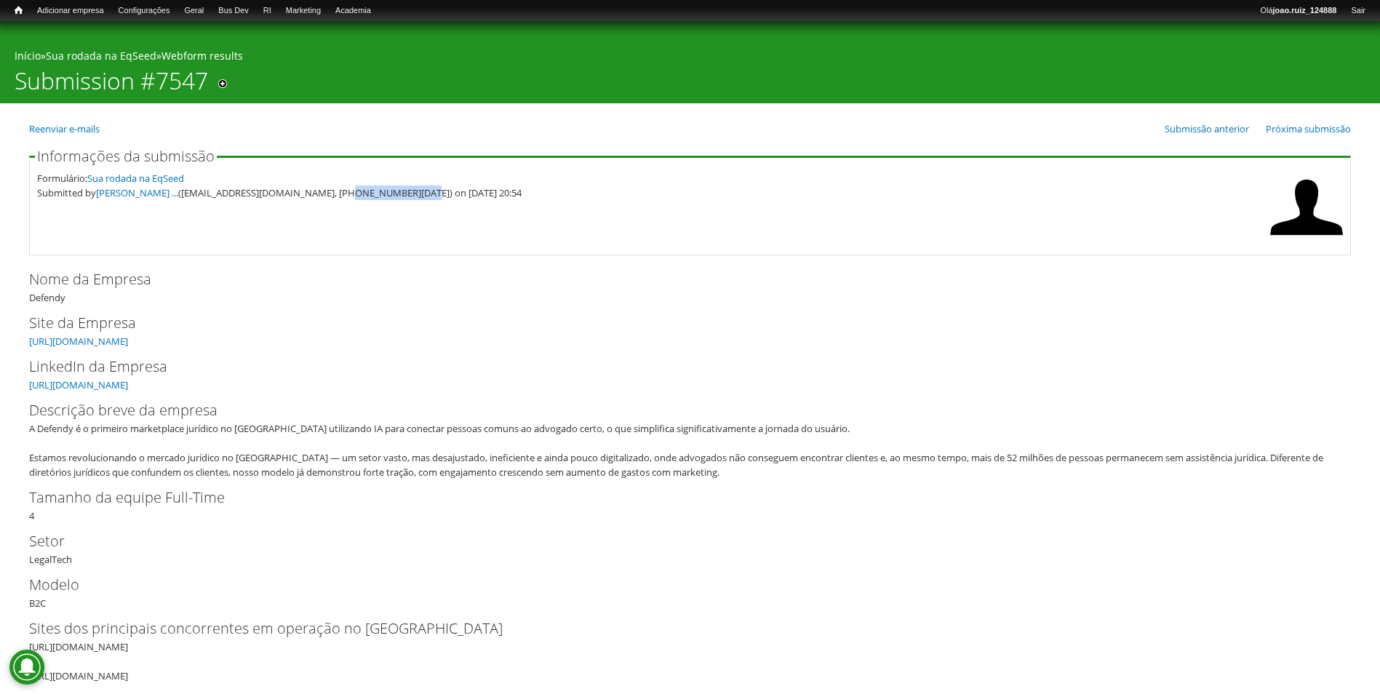
drag, startPoint x: 337, startPoint y: 196, endPoint x: 404, endPoint y: 204, distance: 67.3
click at [404, 204] on fieldset "Informações da submissão Formulário: Sua rodada na EqSeed Submitted by JAIRO CA…" at bounding box center [689, 202] width 1321 height 106
copy div "11) 9 1293-2213"
drag, startPoint x: 336, startPoint y: 192, endPoint x: 406, endPoint y: 220, distance: 75.4
click at [406, 220] on fieldset "Informações da submissão Formulário: Sua rodada na EqSeed Submitted by [PERSON_…" at bounding box center [689, 202] width 1321 height 106
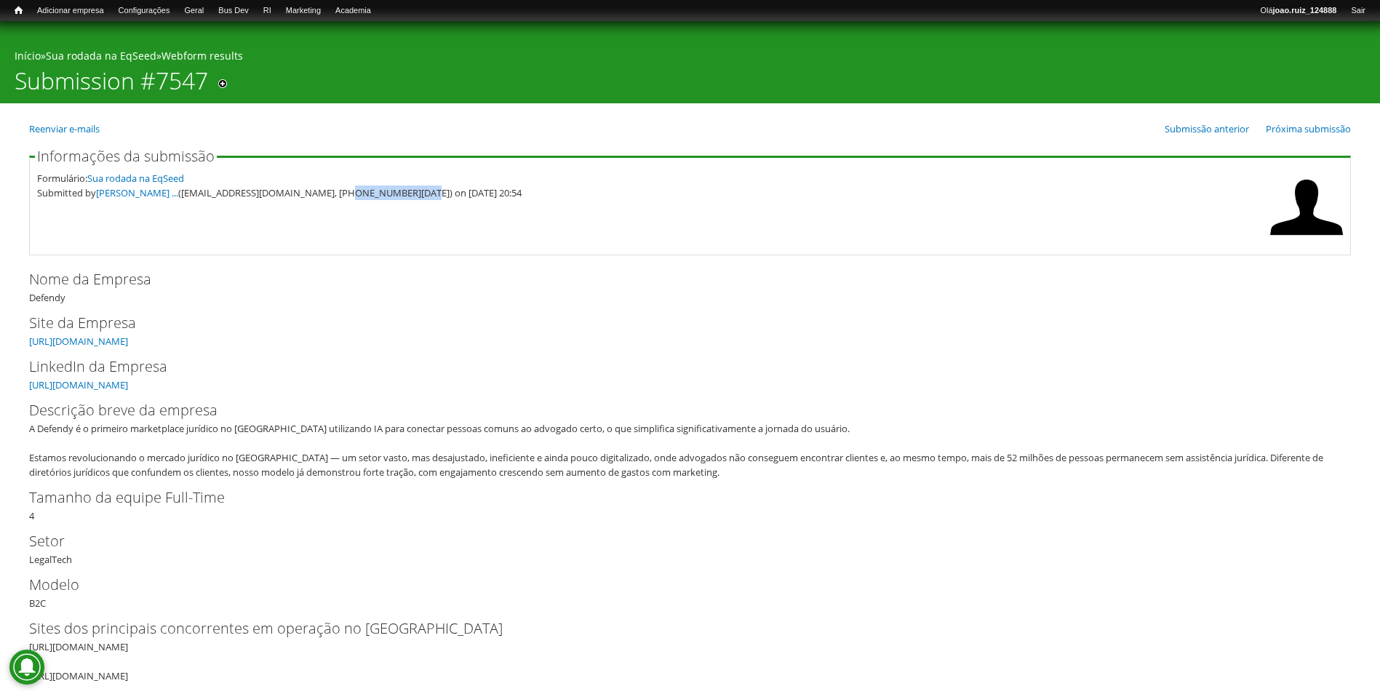
copy div "11) [PHONE_NUMBER][DATE]"
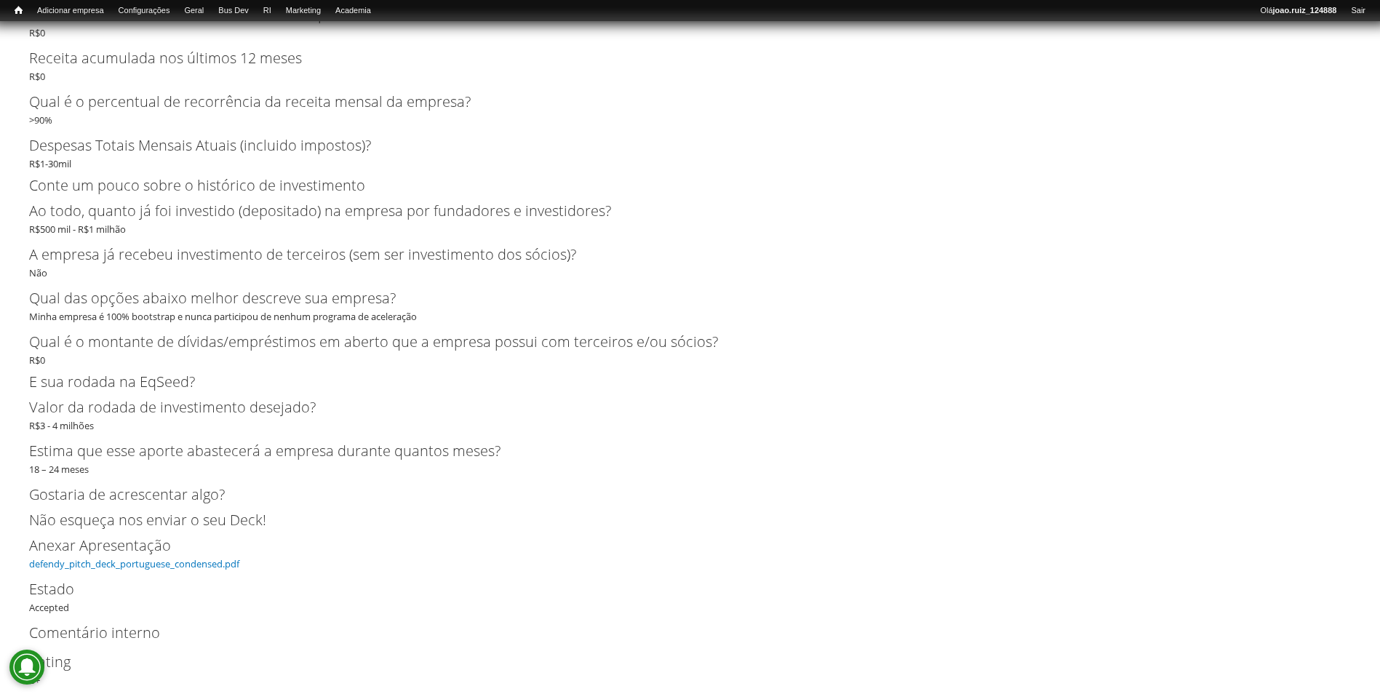
scroll to position [2586, 0]
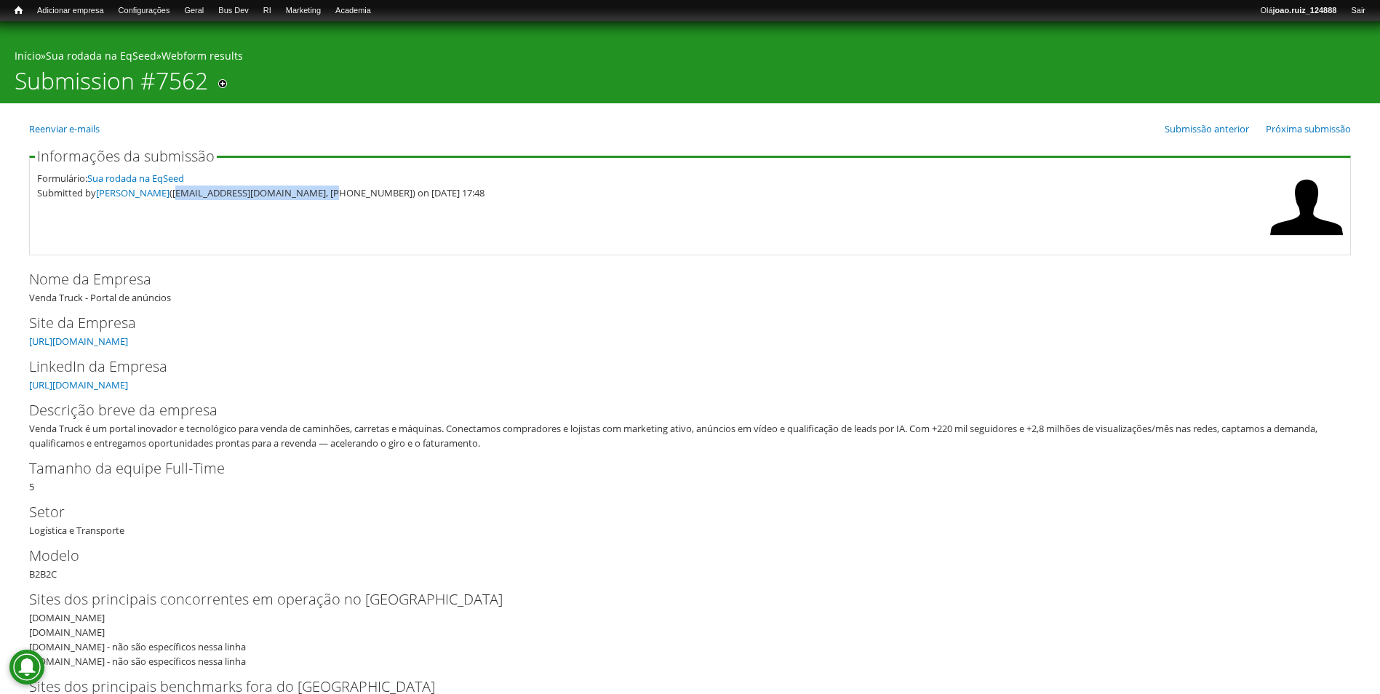
drag, startPoint x: 193, startPoint y: 191, endPoint x: 343, endPoint y: 204, distance: 150.3
click at [343, 204] on fieldset "Informações da submissão Formulário: Sua rodada na EqSeed Submitted by [PERSON_…" at bounding box center [689, 202] width 1321 height 106
copy div "[EMAIL_ADDRESS][DOMAIN_NAME]"
